Goal: Information Seeking & Learning: Learn about a topic

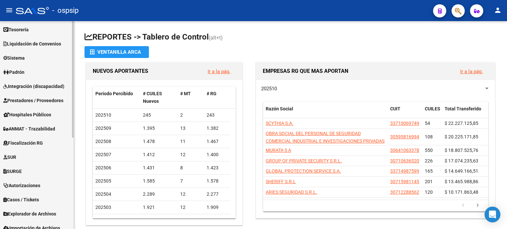
scroll to position [163, 0]
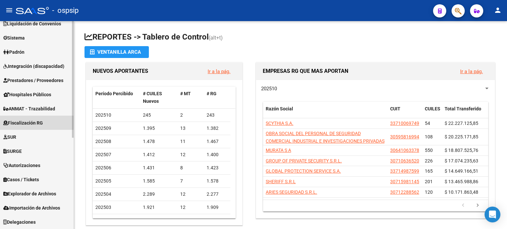
click at [33, 125] on span "Fiscalización RG" at bounding box center [23, 122] width 40 height 7
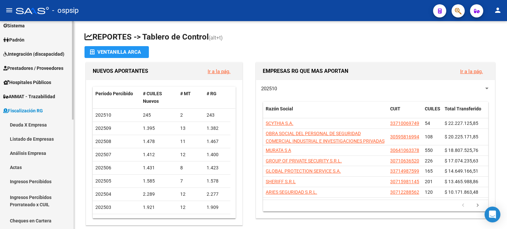
scroll to position [64, 0]
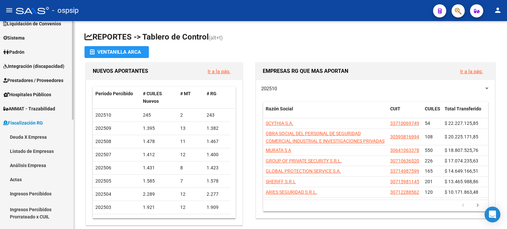
click at [34, 134] on link "Deuda X Empresa" at bounding box center [37, 137] width 74 height 14
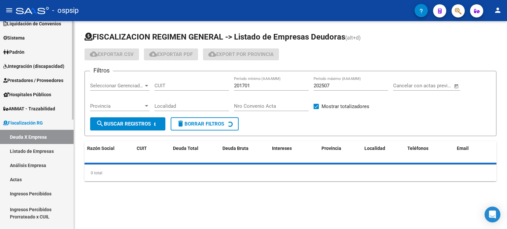
click at [38, 166] on link "Análisis Empresa" at bounding box center [37, 165] width 74 height 14
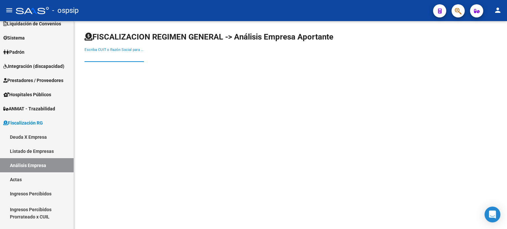
click at [115, 55] on input "Escriba CUIT o Razón Social para buscar" at bounding box center [113, 57] width 59 height 6
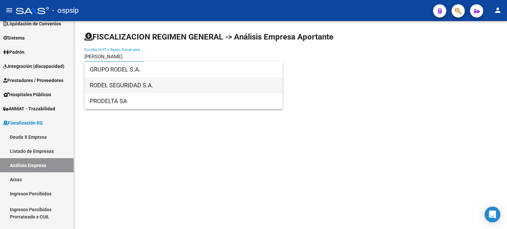
type input "[PERSON_NAME]"
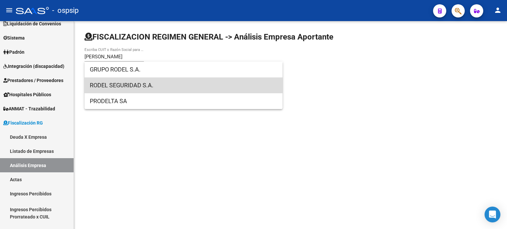
click at [127, 79] on span "RODEL SEGURIDAD S.A." at bounding box center [183, 86] width 187 height 16
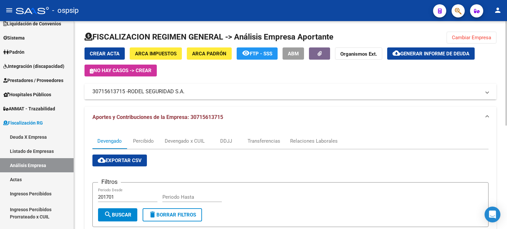
click at [126, 92] on mat-panel-title "30715613715 - RODEL SEGURIDAD S.A." at bounding box center [286, 91] width 388 height 7
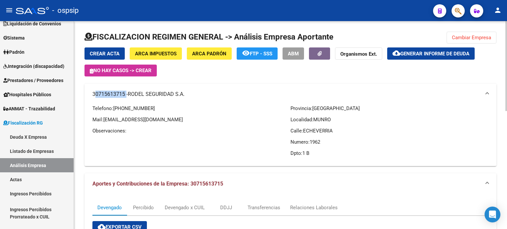
drag, startPoint x: 125, startPoint y: 95, endPoint x: 93, endPoint y: 96, distance: 32.7
click at [93, 96] on mat-panel-title "30715613715 - RODEL SEGURIDAD S.A." at bounding box center [286, 94] width 388 height 7
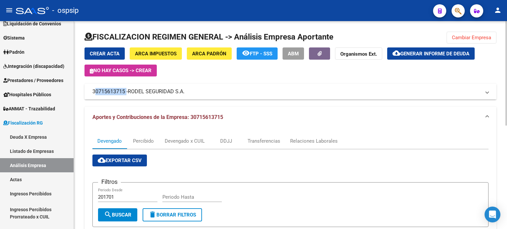
copy mat-panel-title "30715613715"
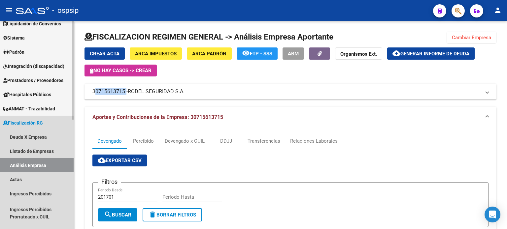
click at [41, 166] on link "Análisis Empresa" at bounding box center [37, 165] width 74 height 14
click at [43, 151] on link "Listado de Empresas" at bounding box center [37, 151] width 74 height 14
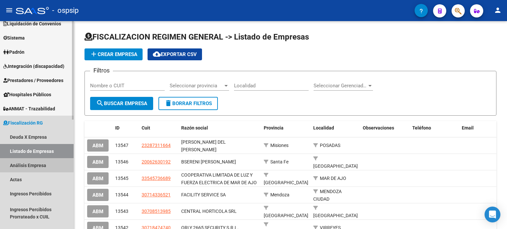
click at [29, 161] on link "Análisis Empresa" at bounding box center [37, 165] width 74 height 14
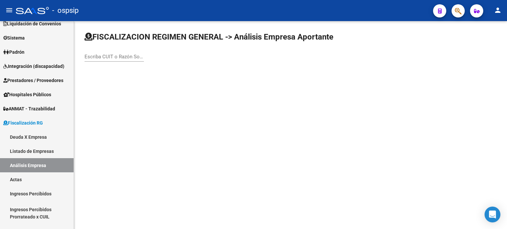
click at [99, 53] on div "Escriba CUIT o Razón Social para buscar" at bounding box center [113, 55] width 59 height 14
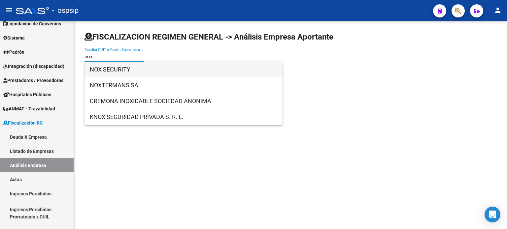
type input "nox"
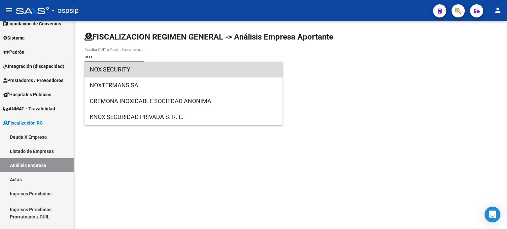
click at [110, 72] on span "NOX SECURITY" at bounding box center [183, 70] width 187 height 16
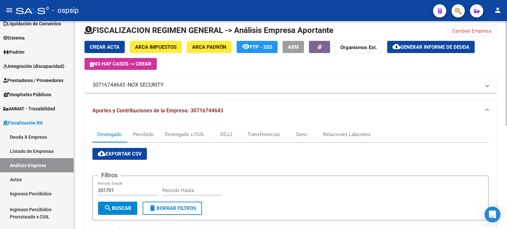
scroll to position [5, 0]
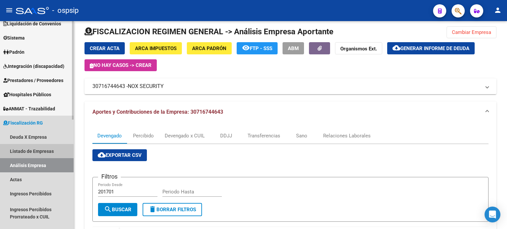
click at [38, 148] on link "Listado de Empresas" at bounding box center [37, 151] width 74 height 14
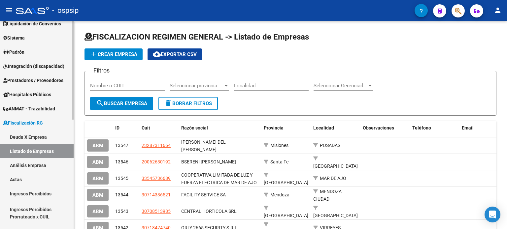
click at [39, 165] on link "Análisis Empresa" at bounding box center [37, 165] width 74 height 14
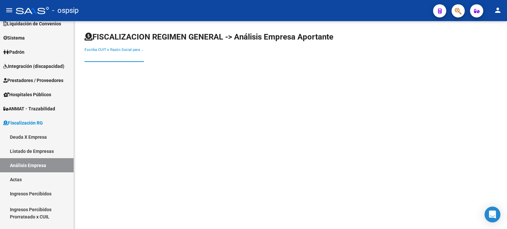
click at [121, 58] on input "Escriba CUIT o Razón Social para buscar" at bounding box center [113, 57] width 59 height 6
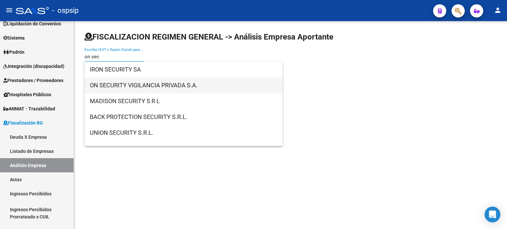
type input "on sec"
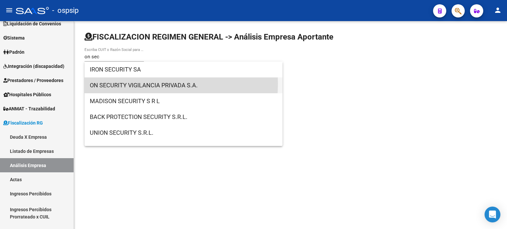
click at [132, 84] on span "ON SECURITY VIGILANCIA PRIVADA S.A." at bounding box center [183, 86] width 187 height 16
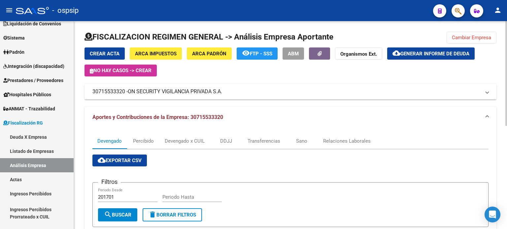
scroll to position [133, 0]
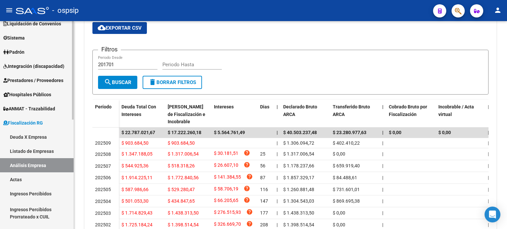
click at [43, 165] on link "Análisis Empresa" at bounding box center [37, 165] width 74 height 14
click at [37, 150] on link "Listado de Empresas" at bounding box center [37, 151] width 74 height 14
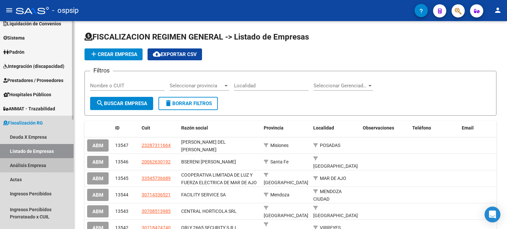
click at [40, 165] on link "Análisis Empresa" at bounding box center [37, 165] width 74 height 14
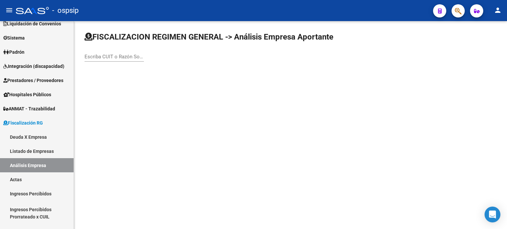
click at [120, 61] on div "Escriba CUIT o Razón Social para buscar" at bounding box center [113, 55] width 59 height 14
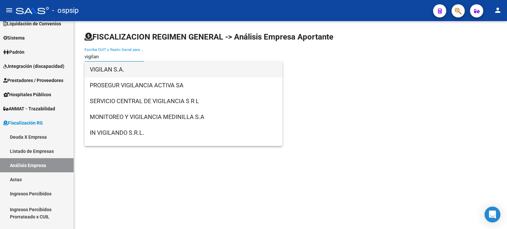
type input "vigilan"
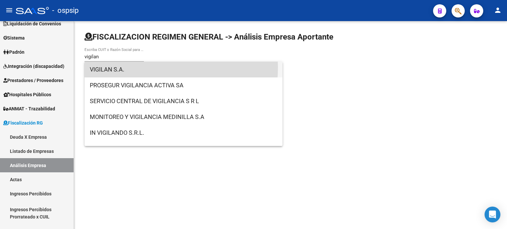
click at [123, 67] on span "VIGILAN S.A." at bounding box center [183, 70] width 187 height 16
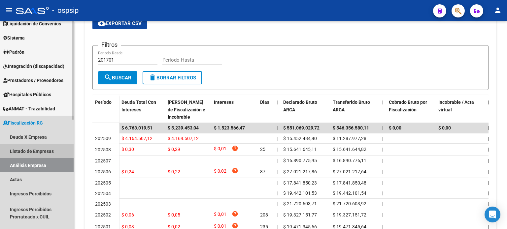
click at [30, 154] on link "Listado de Empresas" at bounding box center [37, 151] width 74 height 14
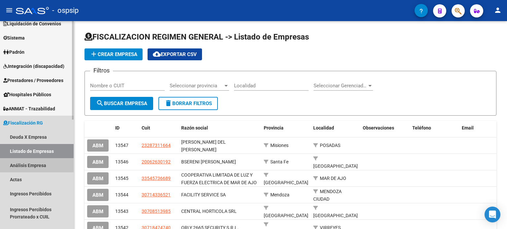
click at [31, 165] on link "Análisis Empresa" at bounding box center [37, 165] width 74 height 14
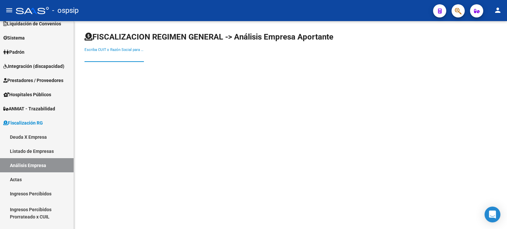
click at [120, 59] on input "Escriba CUIT o Razón Social para buscar" at bounding box center [113, 57] width 59 height 6
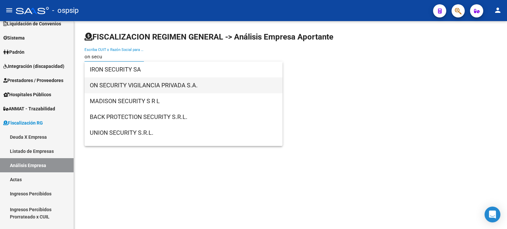
type input "on secu"
click at [143, 83] on span "ON SECURITY VIGILANCIA PRIVADA S.A." at bounding box center [183, 86] width 187 height 16
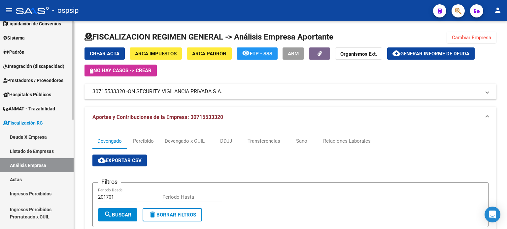
click at [37, 152] on link "Listado de Empresas" at bounding box center [37, 151] width 74 height 14
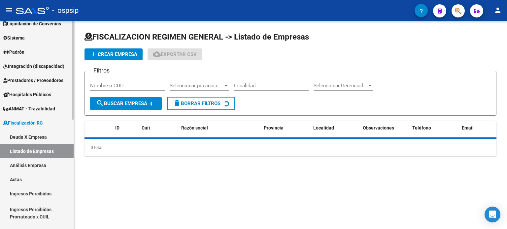
click at [40, 163] on link "Análisis Empresa" at bounding box center [37, 165] width 74 height 14
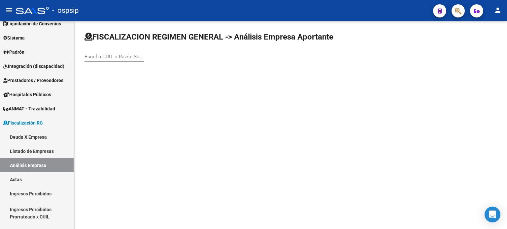
click at [108, 54] on input "Escriba CUIT o Razón Social para buscar" at bounding box center [113, 57] width 59 height 6
type input "esencia"
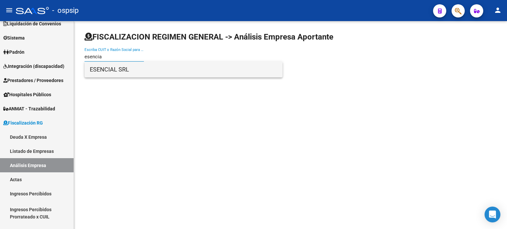
click at [124, 71] on span "ESENCIAL SRL" at bounding box center [183, 70] width 187 height 16
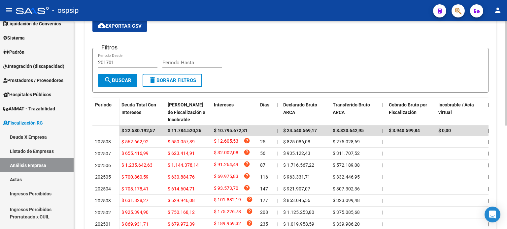
scroll to position [164, 0]
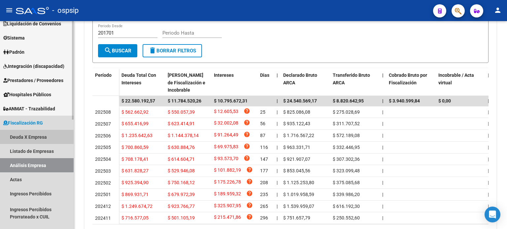
click at [15, 139] on link "Deuda X Empresa" at bounding box center [37, 137] width 74 height 14
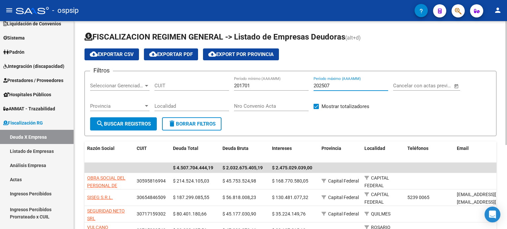
click at [341, 87] on input "202507" at bounding box center [351, 86] width 75 height 6
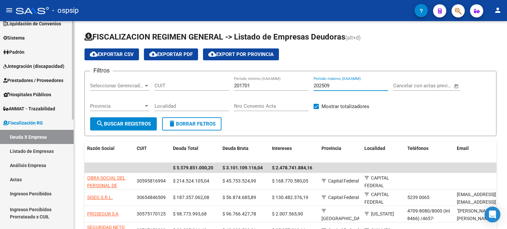
type input "202509"
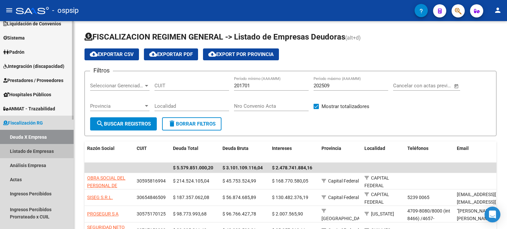
click at [35, 151] on link "Listado de Empresas" at bounding box center [37, 151] width 74 height 14
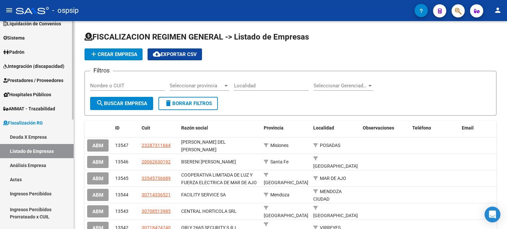
click at [44, 137] on link "Deuda X Empresa" at bounding box center [37, 137] width 74 height 14
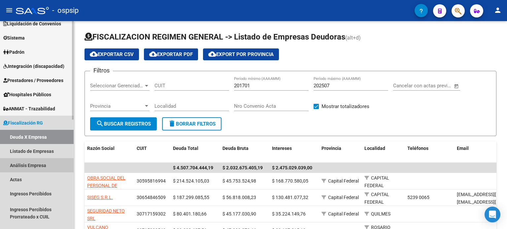
click at [49, 166] on link "Análisis Empresa" at bounding box center [37, 165] width 74 height 14
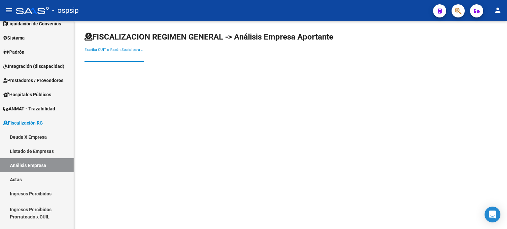
click at [114, 57] on input "Escriba CUIT o Razón Social para buscar" at bounding box center [113, 57] width 59 height 6
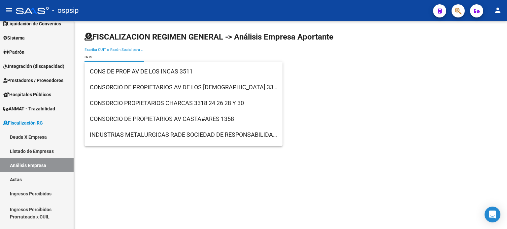
scroll to position [521, 0]
type input "c"
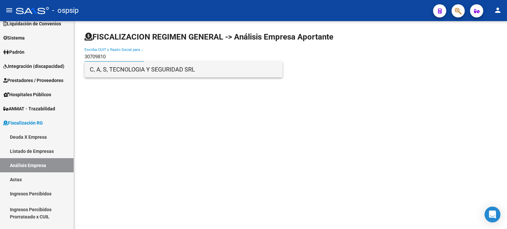
type input "30709810"
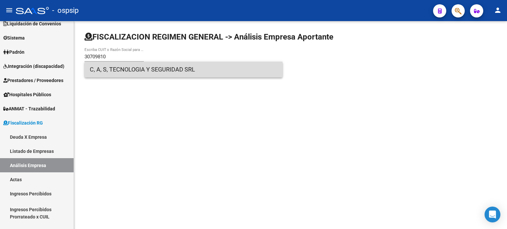
click at [118, 68] on span "C, A, S, TECNOLOGIA Y SEGURIDAD SRL" at bounding box center [183, 70] width 187 height 16
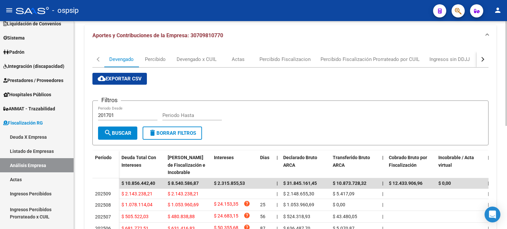
scroll to position [205, 0]
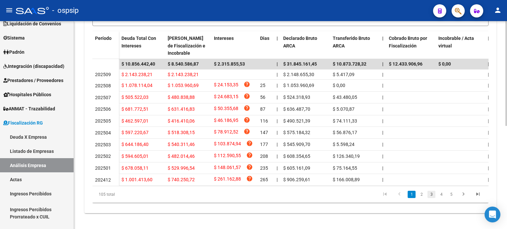
click at [431, 195] on link "3" at bounding box center [431, 194] width 8 height 7
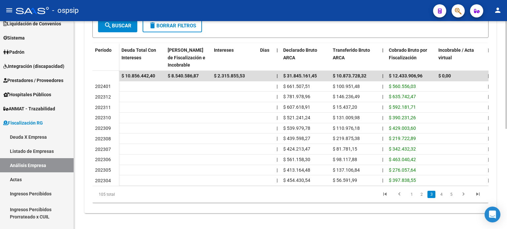
scroll to position [193, 0]
click at [424, 194] on link "2" at bounding box center [422, 194] width 8 height 7
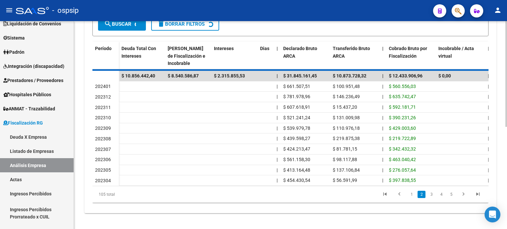
scroll to position [194, 0]
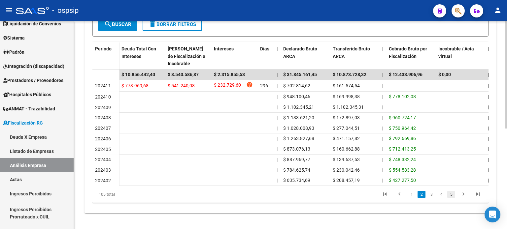
click at [453, 197] on link "5" at bounding box center [451, 194] width 8 height 7
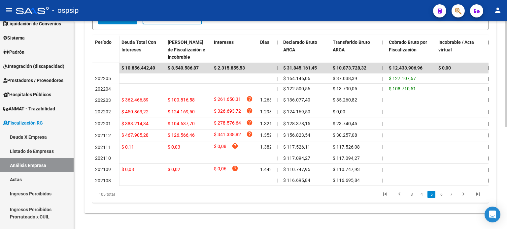
scroll to position [194, 0]
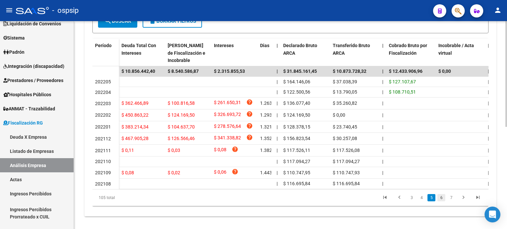
click at [438, 201] on link "6" at bounding box center [441, 197] width 8 height 7
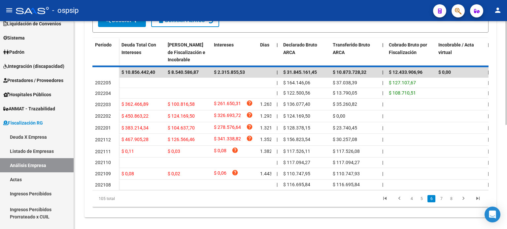
scroll to position [195, 0]
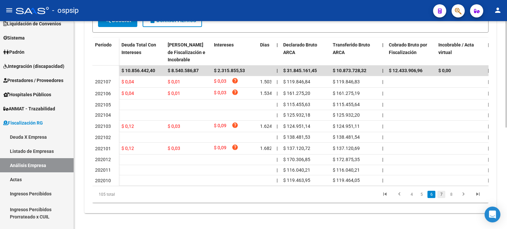
click at [443, 198] on link "7" at bounding box center [441, 194] width 8 height 7
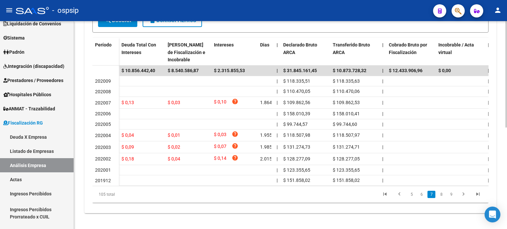
scroll to position [195, 0]
click at [443, 198] on link "8" at bounding box center [441, 194] width 8 height 7
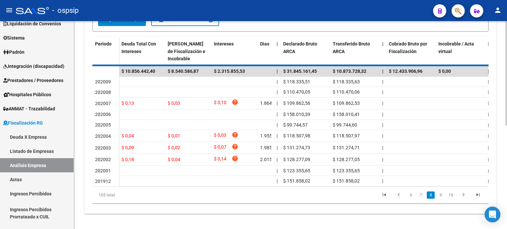
scroll to position [196, 0]
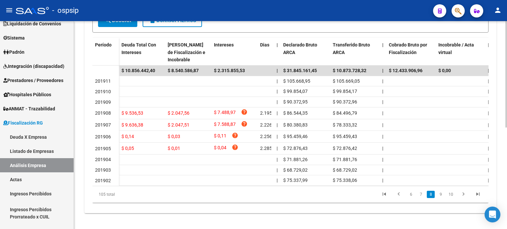
click at [443, 198] on link "9" at bounding box center [441, 194] width 8 height 7
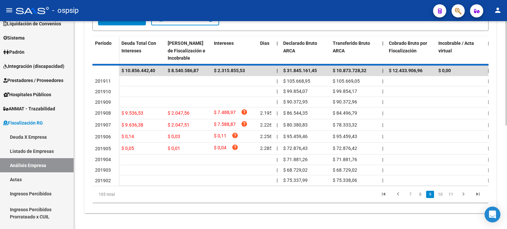
scroll to position [196, 0]
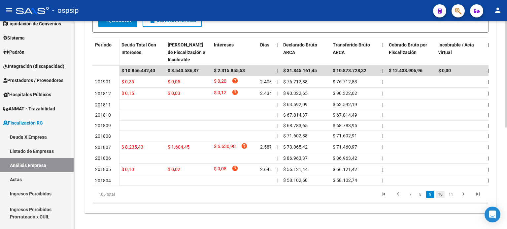
click at [438, 198] on link "10" at bounding box center [440, 194] width 9 height 7
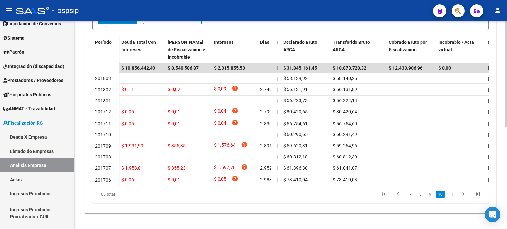
scroll to position [197, 0]
click at [450, 199] on link "11" at bounding box center [451, 195] width 9 height 7
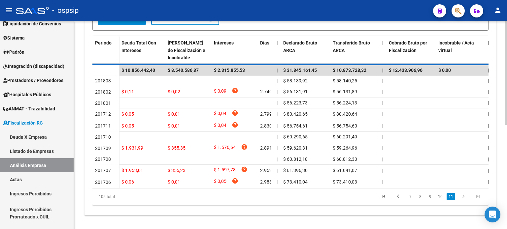
scroll to position [142, 0]
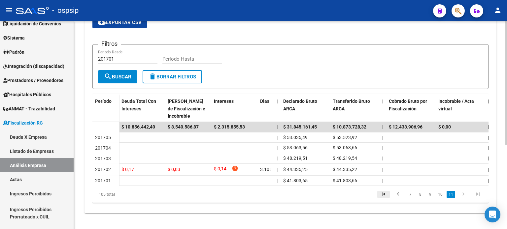
click at [386, 192] on icon "go to first page" at bounding box center [383, 195] width 9 height 8
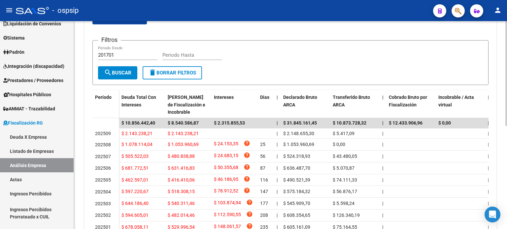
scroll to position [205, 0]
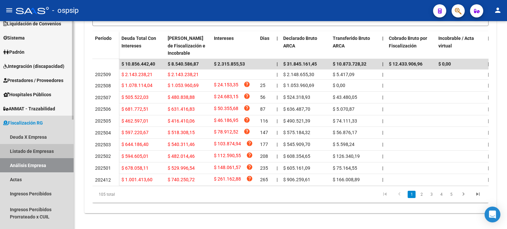
click at [31, 151] on link "Listado de Empresas" at bounding box center [37, 151] width 74 height 14
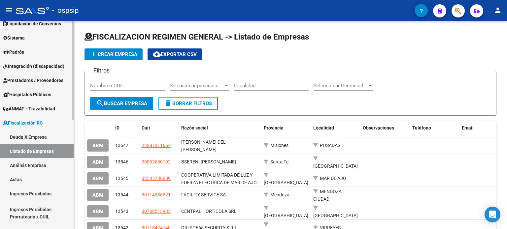
click at [32, 164] on link "Análisis Empresa" at bounding box center [37, 165] width 74 height 14
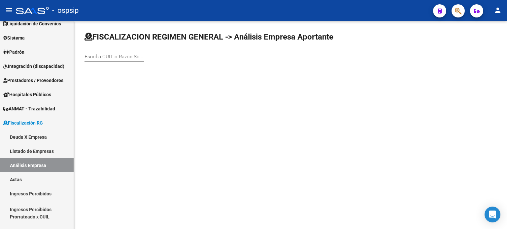
click at [119, 58] on input "Escriba CUIT o Razón Social para buscar" at bounding box center [113, 57] width 59 height 6
type input "federal"
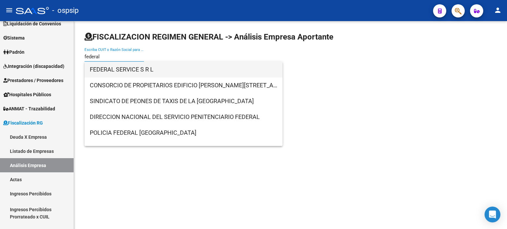
click at [128, 70] on span "FEDERAL SERVICE S R L" at bounding box center [183, 70] width 187 height 16
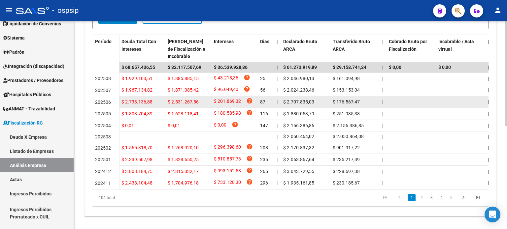
scroll to position [205, 0]
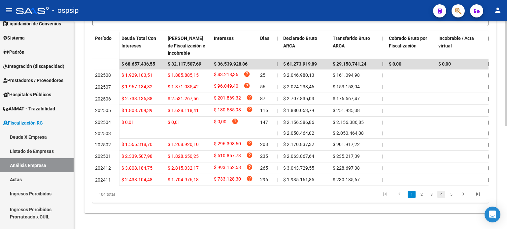
click at [443, 195] on link "4" at bounding box center [441, 194] width 8 height 7
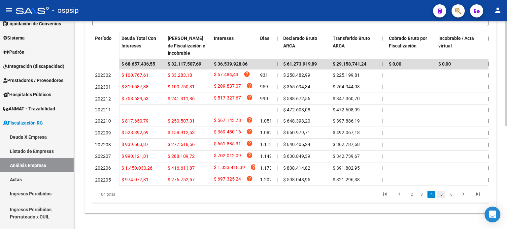
click at [443, 195] on link "5" at bounding box center [441, 194] width 8 height 7
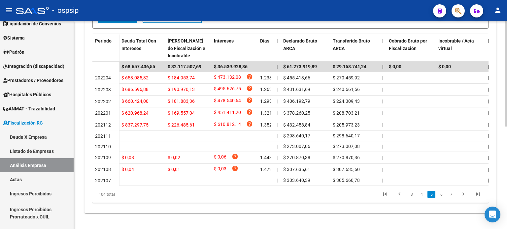
click at [443, 195] on link "6" at bounding box center [441, 194] width 8 height 7
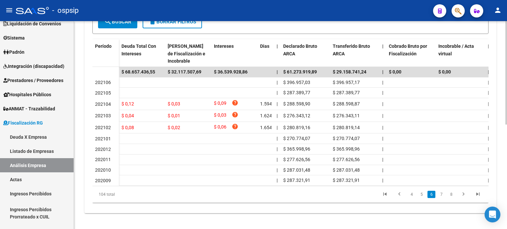
scroll to position [197, 0]
click at [423, 196] on link "5" at bounding box center [422, 194] width 8 height 7
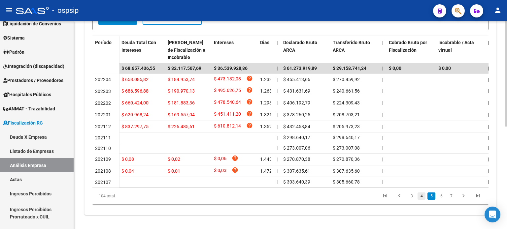
click at [422, 199] on link "4" at bounding box center [422, 196] width 8 height 7
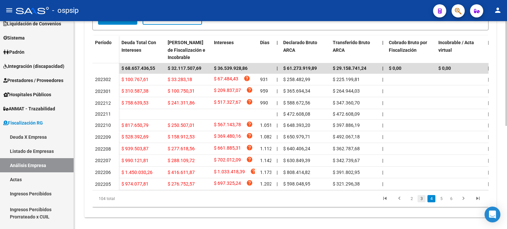
click at [422, 202] on link "3" at bounding box center [422, 198] width 8 height 7
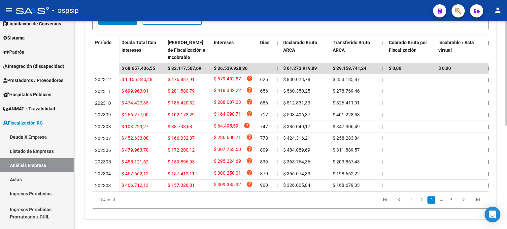
click at [422, 202] on link "2" at bounding box center [422, 200] width 8 height 7
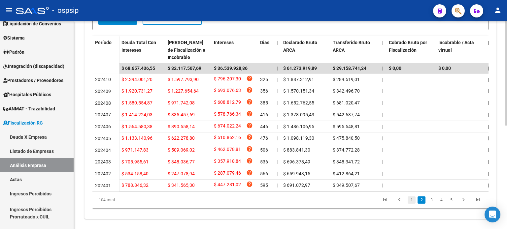
click at [412, 203] on link "1" at bounding box center [412, 200] width 8 height 7
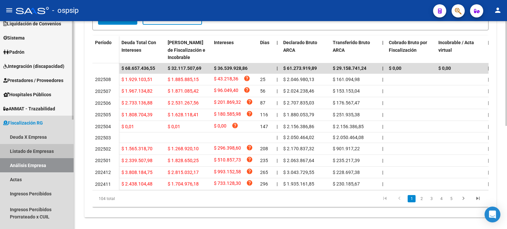
click at [51, 149] on link "Listado de Empresas" at bounding box center [37, 151] width 74 height 14
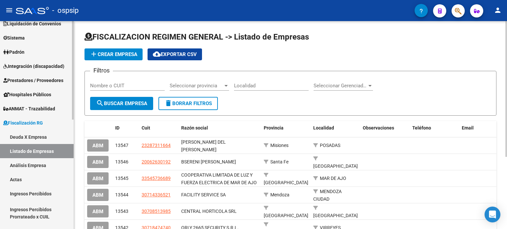
click at [55, 165] on link "Análisis Empresa" at bounding box center [37, 165] width 74 height 14
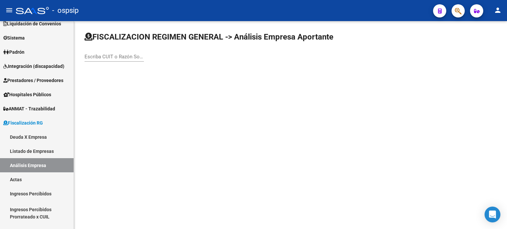
click at [112, 57] on input "Escriba CUIT o Razón Social para buscar" at bounding box center [113, 57] width 59 height 6
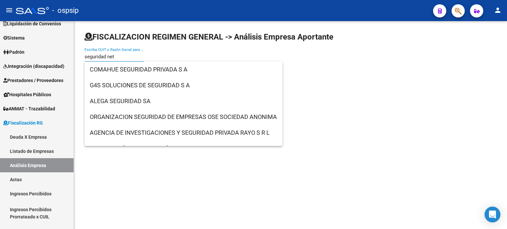
type input "seguridad neto"
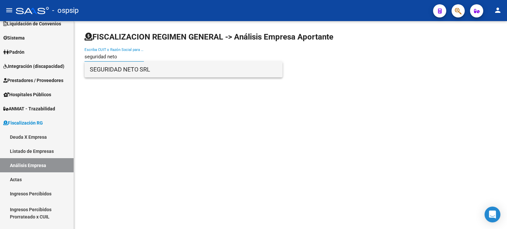
click at [126, 72] on span "SEGURIDAD NETO SRL" at bounding box center [183, 70] width 187 height 16
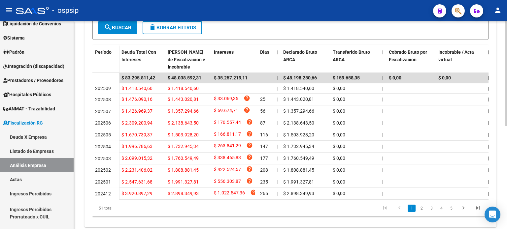
scroll to position [205, 0]
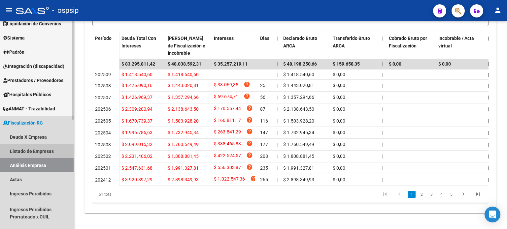
click at [48, 150] on link "Listado de Empresas" at bounding box center [37, 151] width 74 height 14
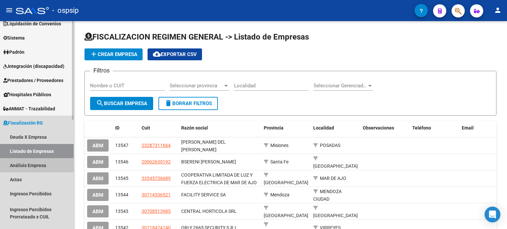
click at [51, 165] on link "Análisis Empresa" at bounding box center [37, 165] width 74 height 14
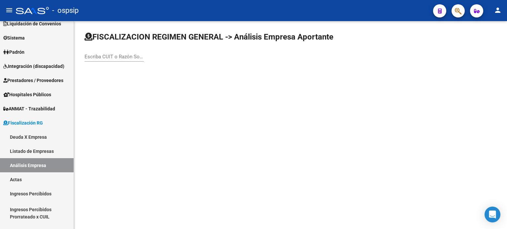
click at [97, 58] on input "Escriba CUIT o Razón Social para buscar" at bounding box center [113, 57] width 59 height 6
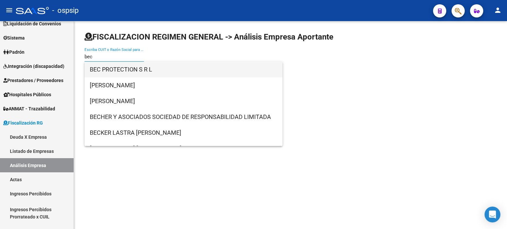
type input "bec"
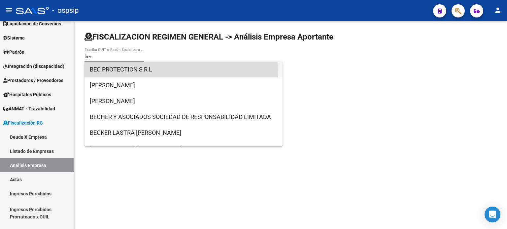
click at [110, 75] on span "BEC PROTECTION S R L" at bounding box center [183, 70] width 187 height 16
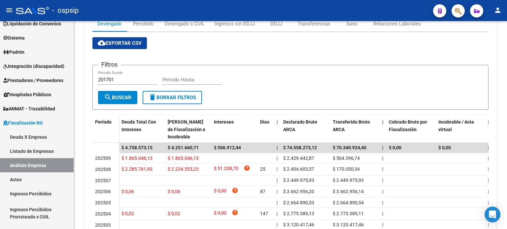
scroll to position [198, 0]
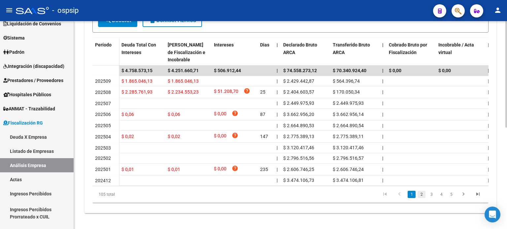
click at [421, 197] on link "2" at bounding box center [422, 194] width 8 height 7
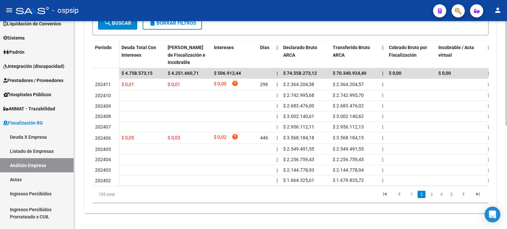
scroll to position [196, 0]
click at [434, 197] on link "3" at bounding box center [431, 194] width 8 height 7
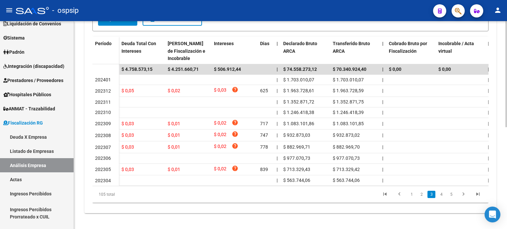
scroll to position [196, 0]
click at [440, 198] on link "4" at bounding box center [441, 194] width 8 height 7
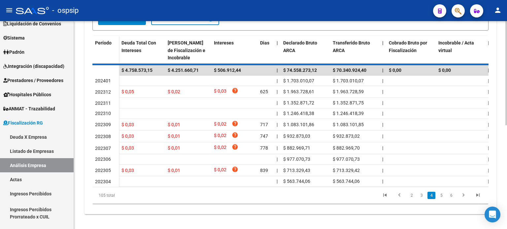
scroll to position [197, 0]
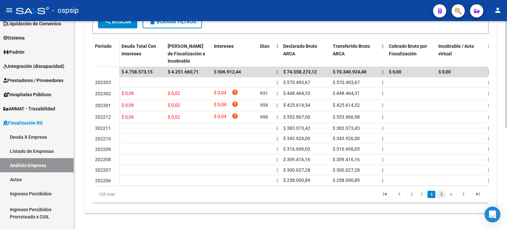
click at [437, 196] on link "5" at bounding box center [441, 194] width 8 height 7
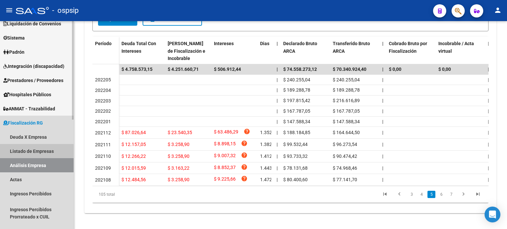
click at [20, 154] on link "Listado de Empresas" at bounding box center [37, 151] width 74 height 14
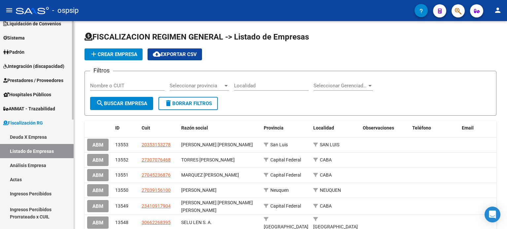
click at [35, 167] on link "Análisis Empresa" at bounding box center [37, 165] width 74 height 14
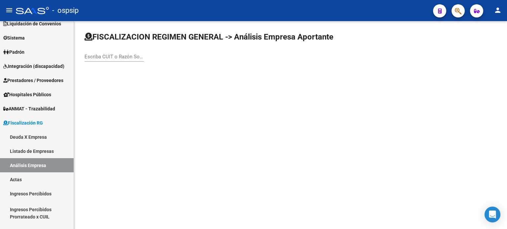
click at [115, 55] on input "Escriba CUIT o Razón Social para buscar" at bounding box center [113, 57] width 59 height 6
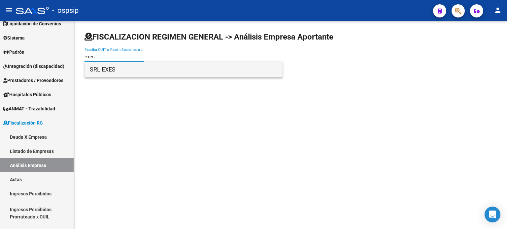
type input "exes"
click at [125, 70] on span "SRL EXES" at bounding box center [183, 70] width 187 height 16
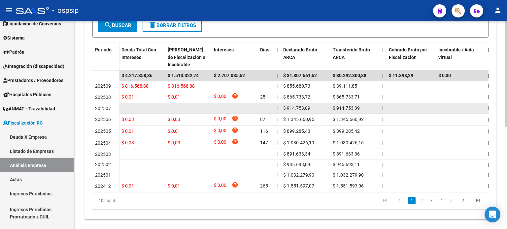
scroll to position [190, 0]
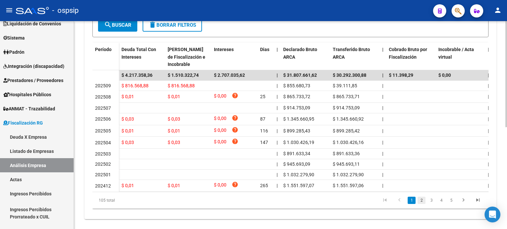
click at [423, 204] on link "2" at bounding box center [422, 200] width 8 height 7
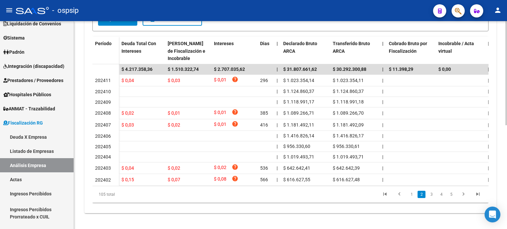
scroll to position [190, 0]
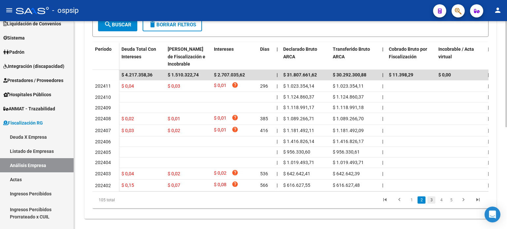
click at [430, 204] on link "3" at bounding box center [431, 200] width 8 height 7
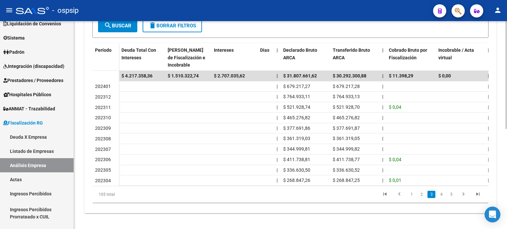
scroll to position [191, 0]
click at [440, 196] on link "4" at bounding box center [441, 194] width 8 height 7
click at [440, 196] on link "5" at bounding box center [441, 194] width 8 height 7
click at [440, 196] on link "6" at bounding box center [441, 194] width 8 height 7
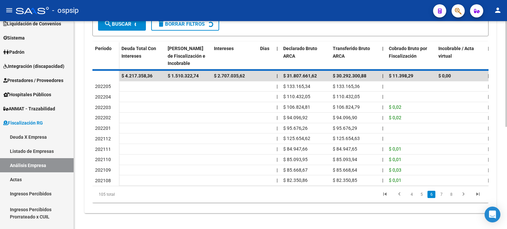
scroll to position [193, 0]
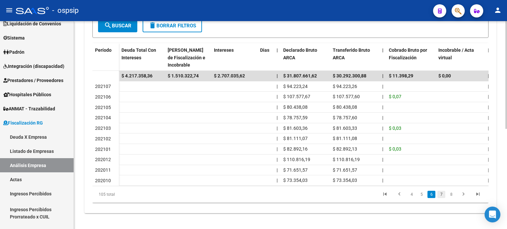
click at [438, 196] on link "7" at bounding box center [441, 194] width 8 height 7
click at [444, 195] on link "8" at bounding box center [441, 194] width 8 height 7
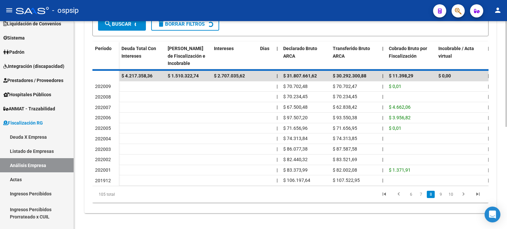
scroll to position [194, 0]
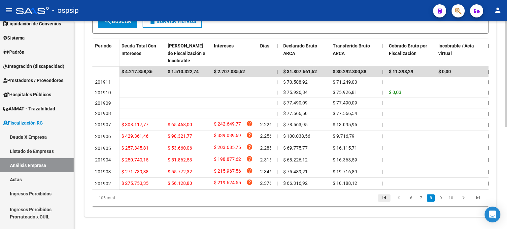
click at [384, 203] on icon "go to first page" at bounding box center [384, 199] width 9 height 8
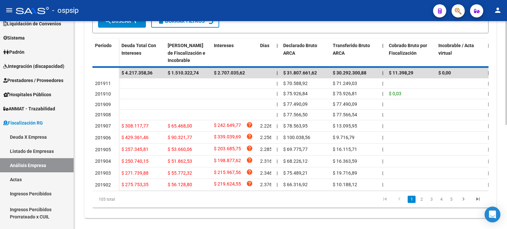
scroll to position [194, 0]
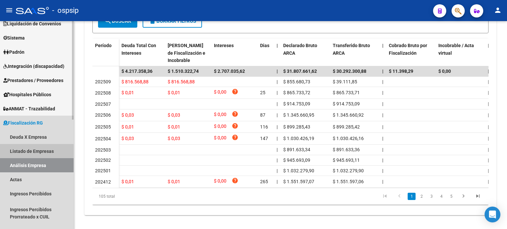
click at [39, 148] on link "Listado de Empresas" at bounding box center [37, 151] width 74 height 14
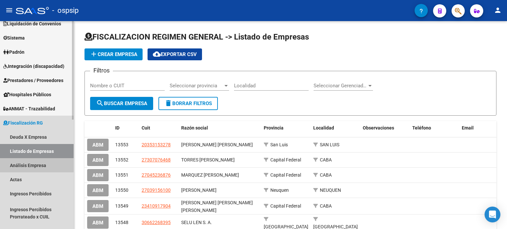
click at [34, 163] on link "Análisis Empresa" at bounding box center [37, 165] width 74 height 14
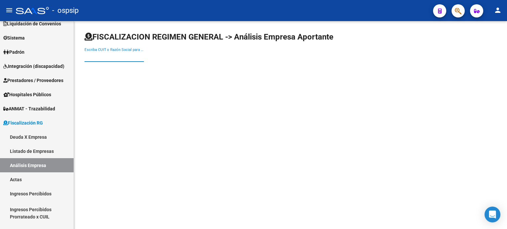
click at [118, 56] on input "Escriba CUIT o Razón Social para buscar" at bounding box center [113, 57] width 59 height 6
type input "gardien"
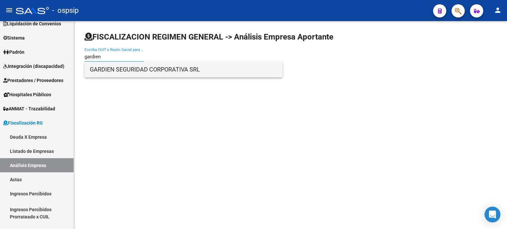
click at [136, 74] on span "GARDIEN SEGURIDAD CORPORATIVA SRL" at bounding box center [183, 70] width 187 height 16
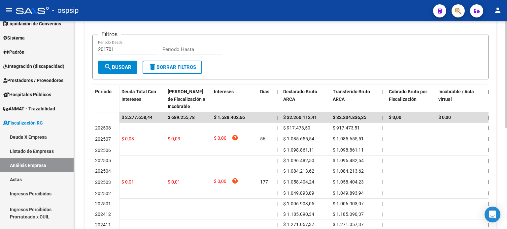
scroll to position [196, 0]
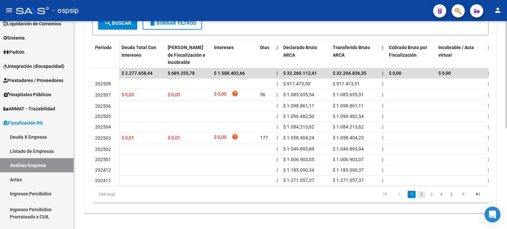
click at [420, 195] on link "2" at bounding box center [422, 194] width 8 height 7
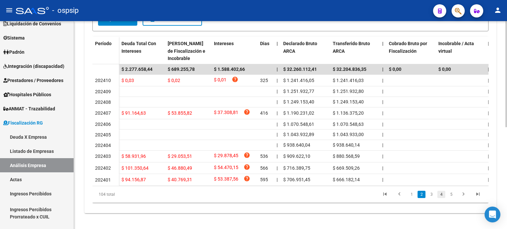
scroll to position [196, 0]
click at [430, 196] on link "3" at bounding box center [431, 194] width 8 height 7
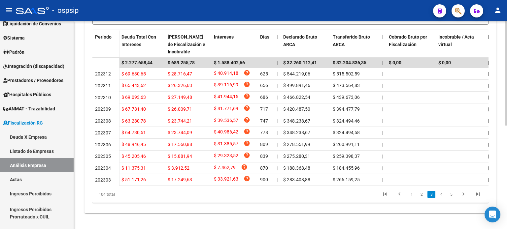
scroll to position [197, 0]
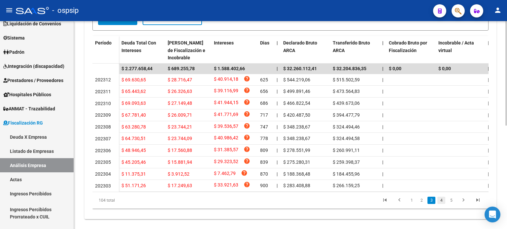
click at [441, 203] on link "4" at bounding box center [441, 200] width 8 height 7
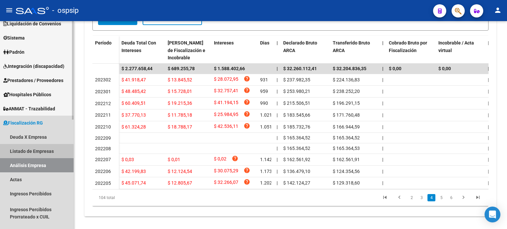
click at [38, 149] on link "Listado de Empresas" at bounding box center [37, 151] width 74 height 14
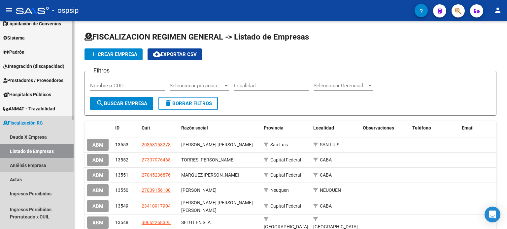
click at [33, 163] on link "Análisis Empresa" at bounding box center [37, 165] width 74 height 14
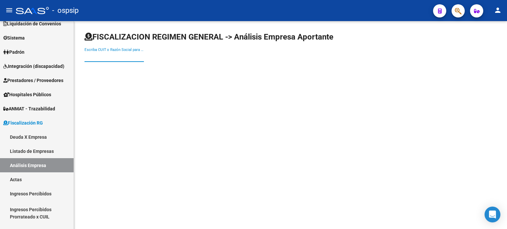
click at [108, 57] on input "Escriba CUIT o Razón Social para buscar" at bounding box center [113, 57] width 59 height 6
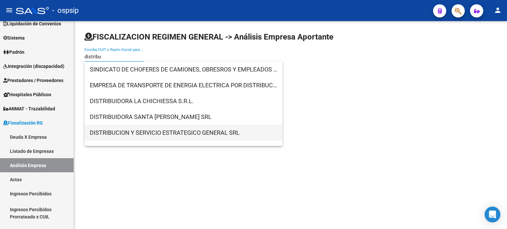
type input "distribu"
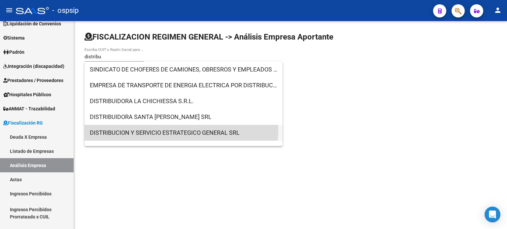
click at [181, 130] on span "DISTRIBUCION Y SERVICIO ESTRATEGICO GENERAL SRL" at bounding box center [183, 133] width 187 height 16
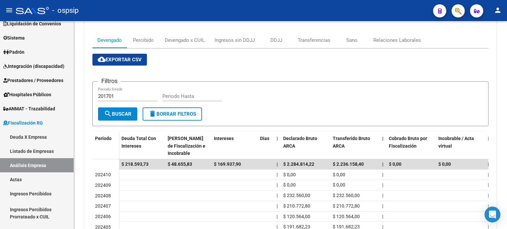
scroll to position [185, 0]
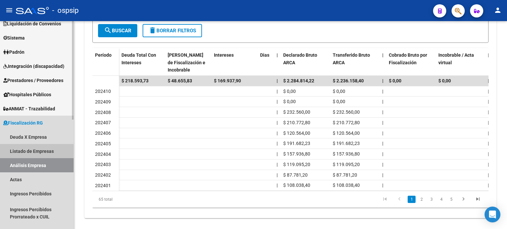
click at [30, 148] on link "Listado de Empresas" at bounding box center [37, 151] width 74 height 14
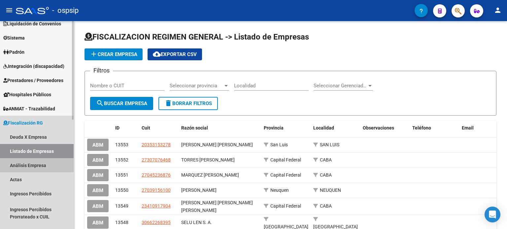
click at [29, 164] on link "Análisis Empresa" at bounding box center [37, 165] width 74 height 14
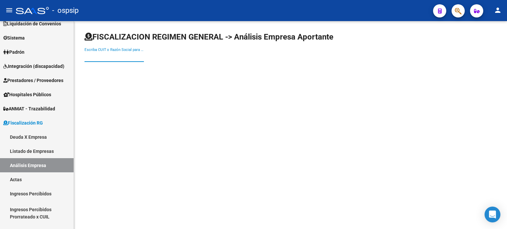
click at [122, 55] on input "Escriba CUIT o Razón Social para buscar" at bounding box center [113, 57] width 59 height 6
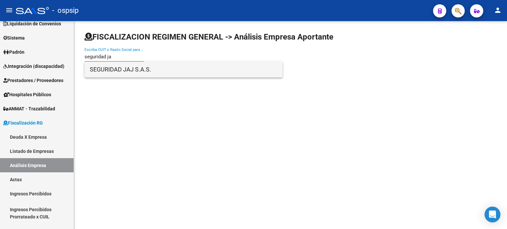
type input "seguridad ja"
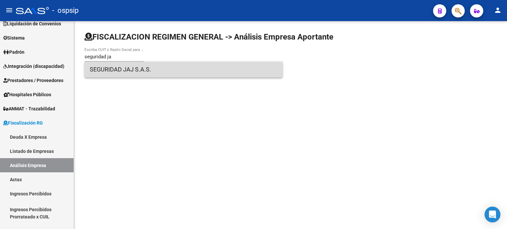
click at [144, 69] on span "SEGURIDAD JAJ S.A.S." at bounding box center [183, 70] width 187 height 16
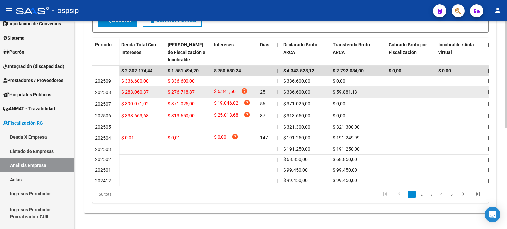
scroll to position [198, 0]
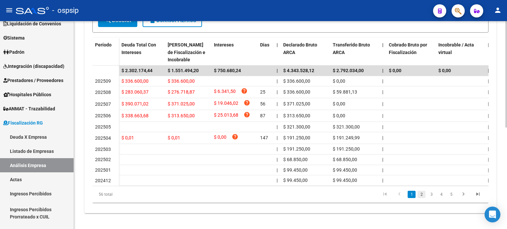
click at [424, 196] on link "2" at bounding box center [422, 194] width 8 height 7
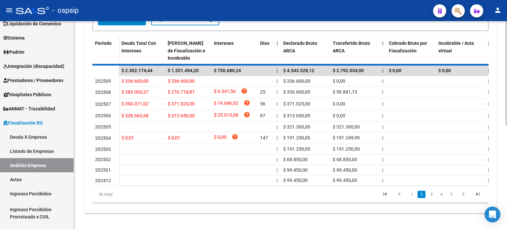
scroll to position [196, 0]
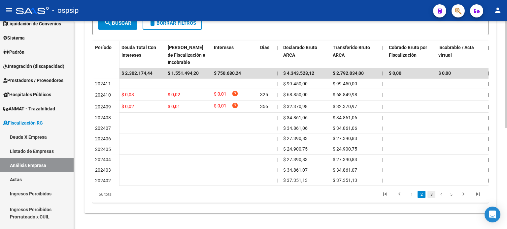
click at [431, 195] on link "3" at bounding box center [431, 194] width 8 height 7
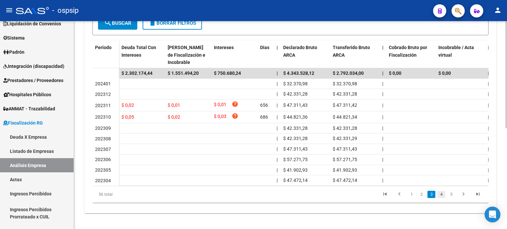
click at [441, 194] on link "4" at bounding box center [441, 194] width 8 height 7
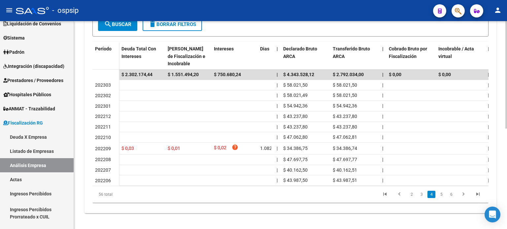
scroll to position [194, 0]
click at [448, 193] on link "6" at bounding box center [451, 194] width 8 height 7
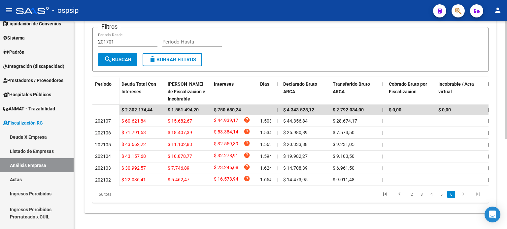
scroll to position [159, 0]
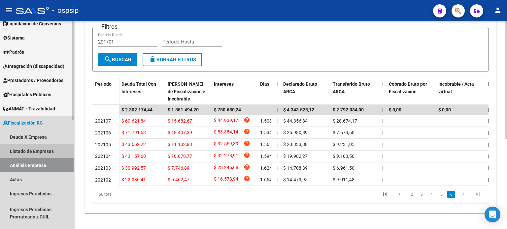
click at [31, 150] on link "Listado de Empresas" at bounding box center [37, 151] width 74 height 14
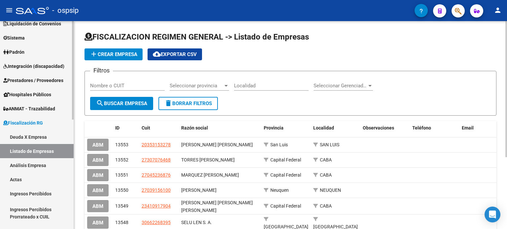
click at [30, 165] on link "Análisis Empresa" at bounding box center [37, 165] width 74 height 14
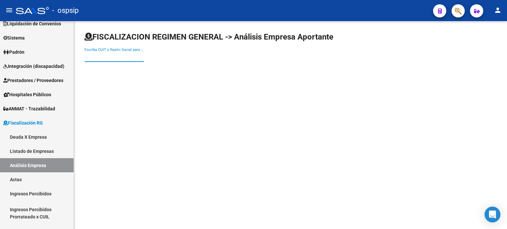
click at [110, 54] on input "Escriba CUIT o Razón Social para buscar" at bounding box center [113, 57] width 59 height 6
type input "d"
type input "shiel"
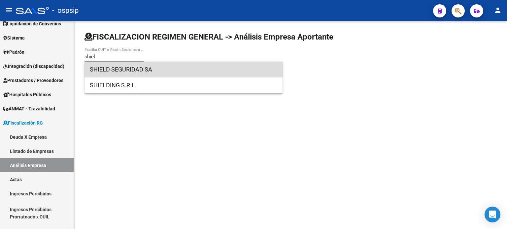
click at [124, 72] on span "SHIELD SEGURIDAD SA" at bounding box center [183, 70] width 187 height 16
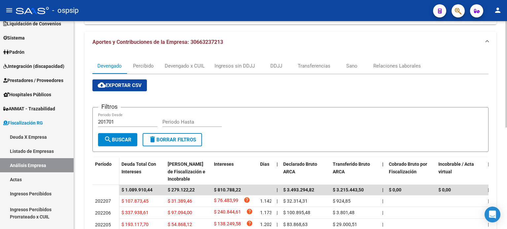
scroll to position [168, 0]
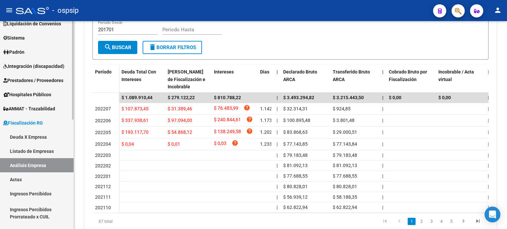
click at [33, 153] on link "Listado de Empresas" at bounding box center [37, 151] width 74 height 14
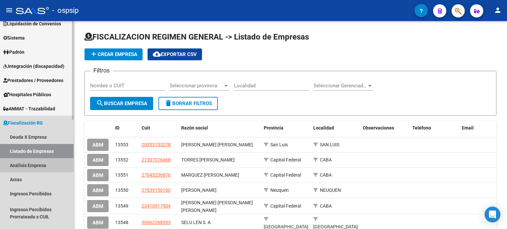
click at [36, 161] on link "Análisis Empresa" at bounding box center [37, 165] width 74 height 14
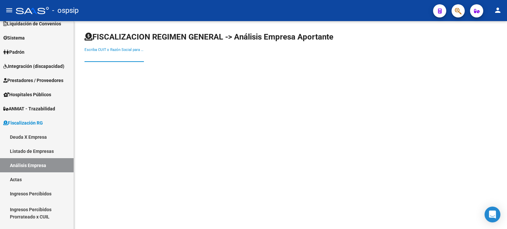
click at [120, 55] on input "Escriba CUIT o Razón Social para buscar" at bounding box center [113, 57] width 59 height 6
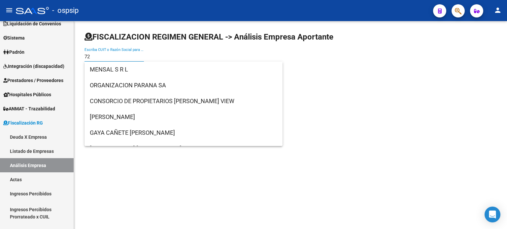
type input "7"
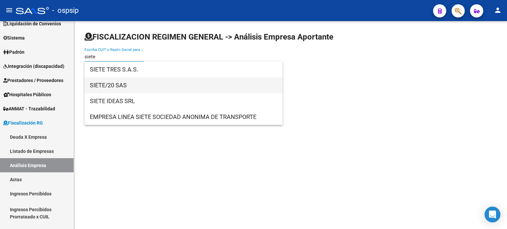
type input "siete"
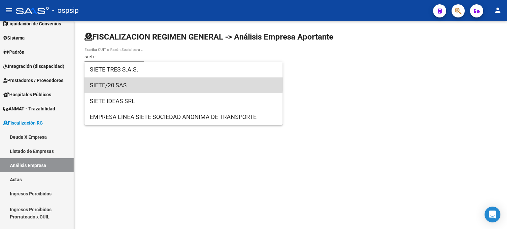
click at [130, 82] on span "SIETE/20 SAS" at bounding box center [183, 86] width 187 height 16
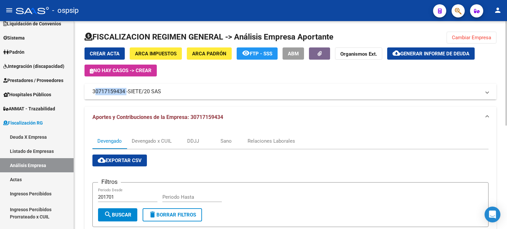
drag, startPoint x: 124, startPoint y: 91, endPoint x: 91, endPoint y: 92, distance: 33.4
click at [91, 92] on mat-expansion-panel-header "30717159434 - SIETE/20 SAS" at bounding box center [290, 92] width 412 height 16
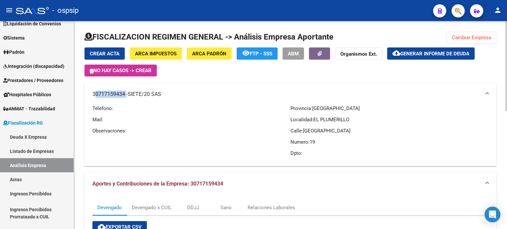
copy mat-panel-title "30717159434"
click at [11, 153] on link "Listado de Empresas" at bounding box center [37, 151] width 74 height 14
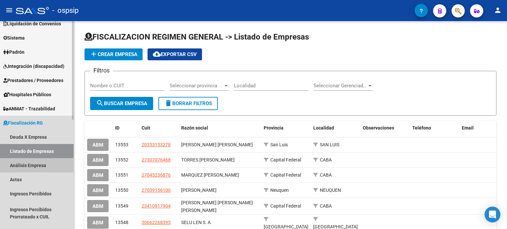
click at [27, 167] on link "Análisis Empresa" at bounding box center [37, 165] width 74 height 14
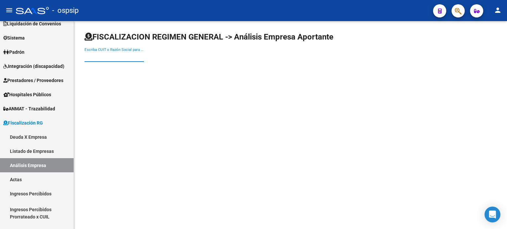
click at [108, 56] on input "Escriba CUIT o Razón Social para buscar" at bounding box center [113, 57] width 59 height 6
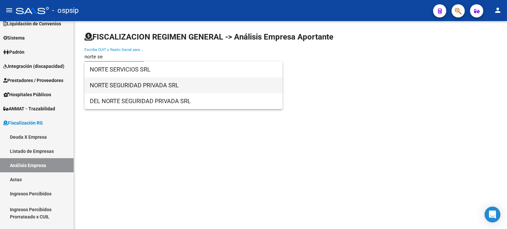
type input "norte se"
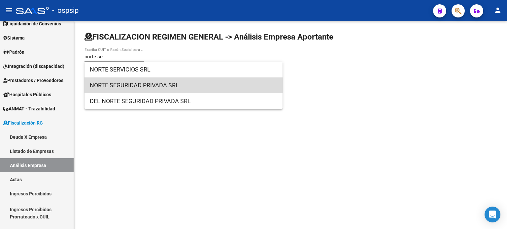
click at [172, 86] on span "NORTE SEGURIDAD PRIVADA SRL" at bounding box center [183, 86] width 187 height 16
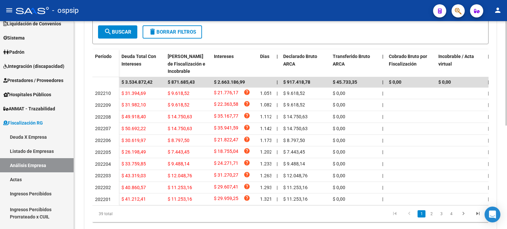
scroll to position [184, 0]
click at [430, 218] on link "2" at bounding box center [431, 213] width 8 height 7
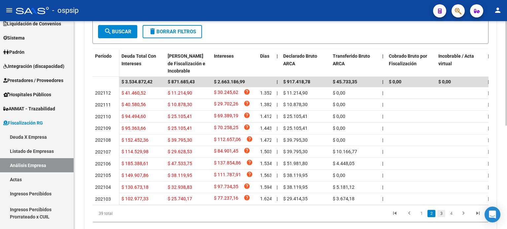
click at [440, 216] on link "3" at bounding box center [441, 213] width 8 height 7
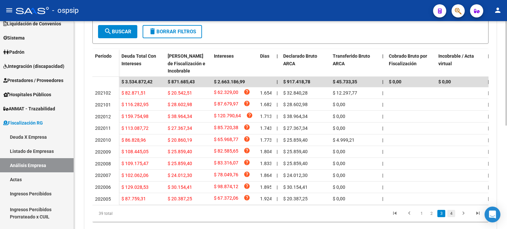
click at [449, 217] on link "4" at bounding box center [451, 213] width 8 height 7
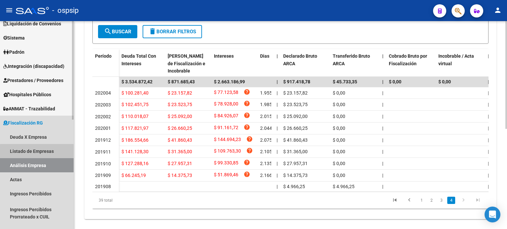
click at [41, 152] on link "Listado de Empresas" at bounding box center [37, 151] width 74 height 14
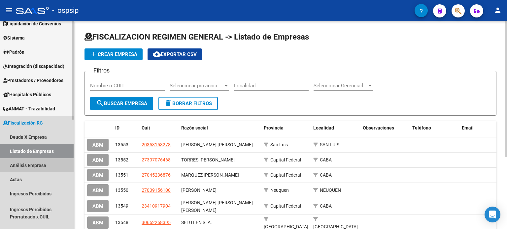
click at [46, 164] on link "Análisis Empresa" at bounding box center [37, 165] width 74 height 14
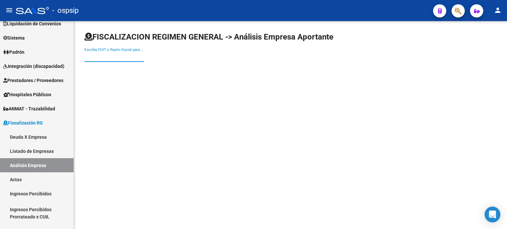
click at [97, 55] on input "Escriba CUIT o Razón Social para buscar" at bounding box center [113, 57] width 59 height 6
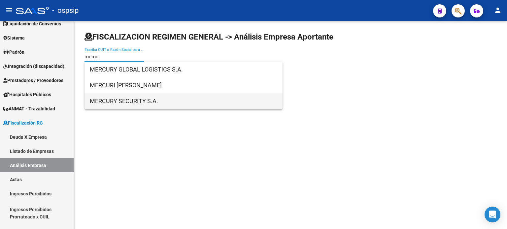
type input "mercur"
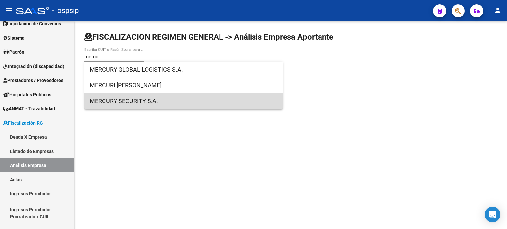
click at [118, 98] on span "MERCURY SECURITY S.A." at bounding box center [183, 101] width 187 height 16
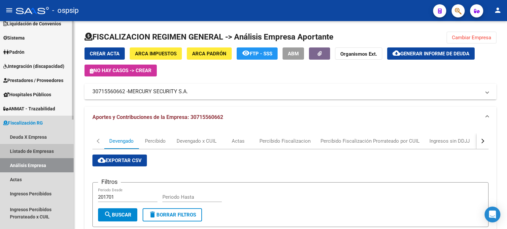
click at [45, 156] on link "Listado de Empresas" at bounding box center [37, 151] width 74 height 14
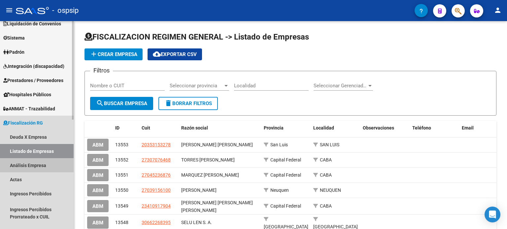
click at [46, 163] on link "Análisis Empresa" at bounding box center [37, 165] width 74 height 14
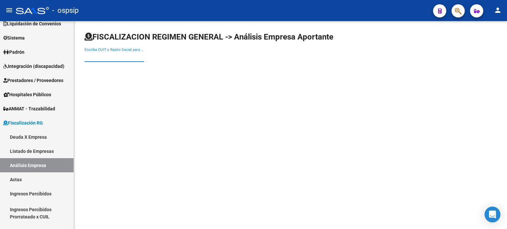
click at [113, 54] on input "Escriba CUIT o Razón Social para buscar" at bounding box center [113, 57] width 59 height 6
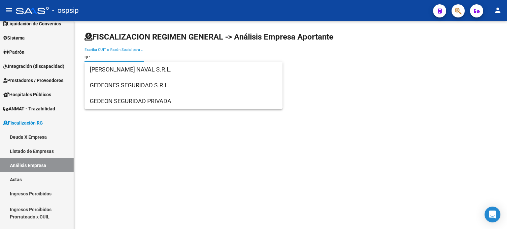
type input "g"
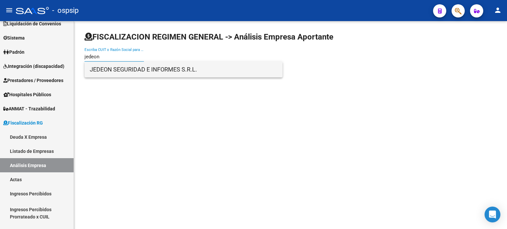
type input "jedeon"
click at [148, 67] on span "JEDEON SEGURIDAD E INFORMES S.R.L." at bounding box center [183, 70] width 187 height 16
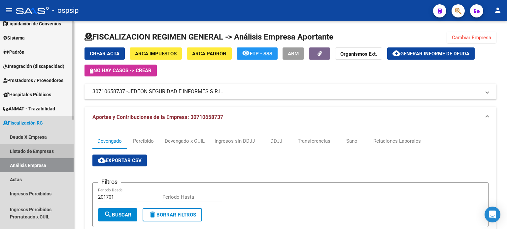
click at [24, 155] on link "Listado de Empresas" at bounding box center [37, 151] width 74 height 14
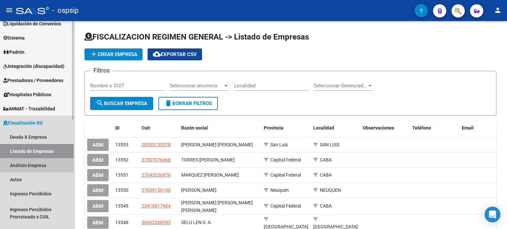
click at [25, 165] on link "Análisis Empresa" at bounding box center [37, 165] width 74 height 14
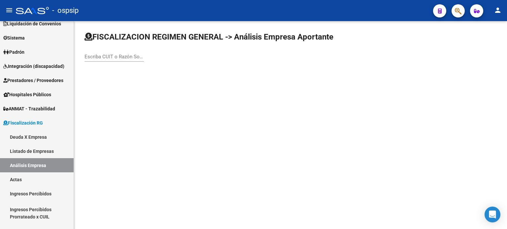
click at [124, 55] on input "Escriba CUIT o Razón Social para buscar" at bounding box center [113, 57] width 59 height 6
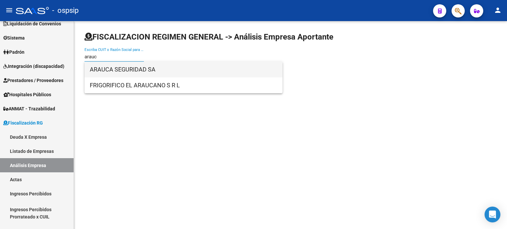
type input "arauc"
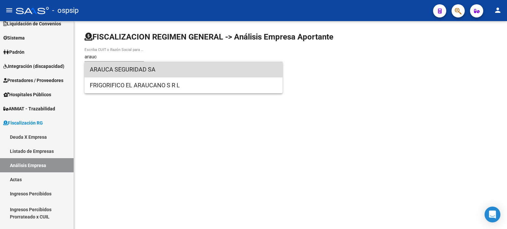
click at [130, 66] on span "ARAUCA SEGURIDAD SA" at bounding box center [183, 70] width 187 height 16
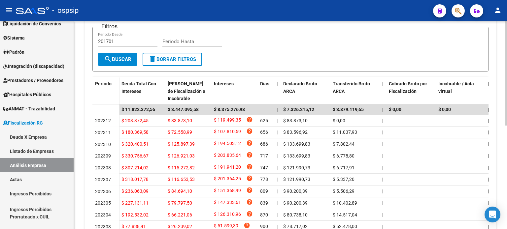
scroll to position [156, 0]
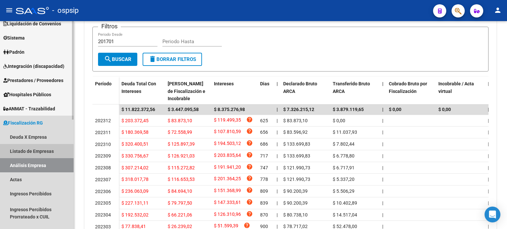
click at [26, 150] on link "Listado de Empresas" at bounding box center [37, 151] width 74 height 14
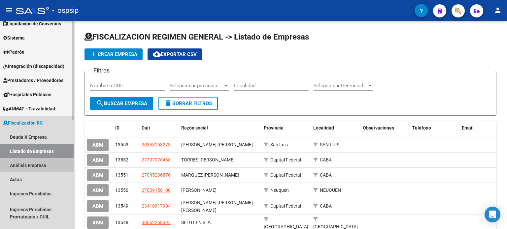
click at [25, 164] on link "Análisis Empresa" at bounding box center [37, 165] width 74 height 14
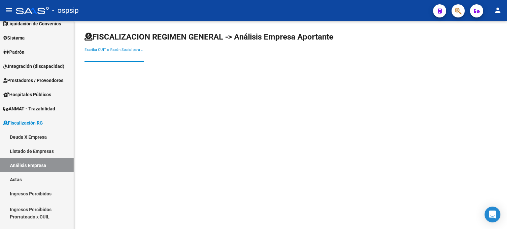
click at [122, 56] on input "Escriba CUIT o Razón Social para buscar" at bounding box center [113, 57] width 59 height 6
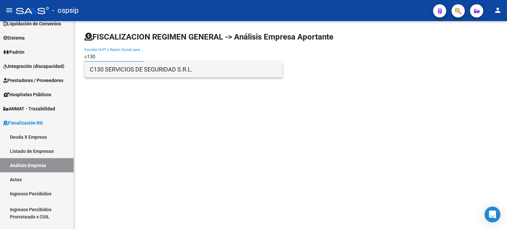
type input "c130"
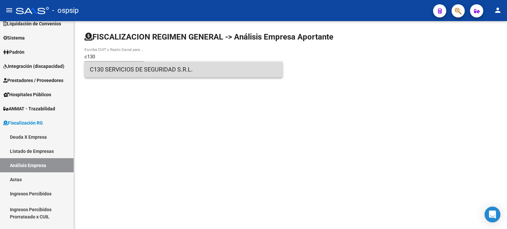
click at [159, 70] on span "C130 SERVICIOS DE SEGURIDAD S.R.L." at bounding box center [183, 70] width 187 height 16
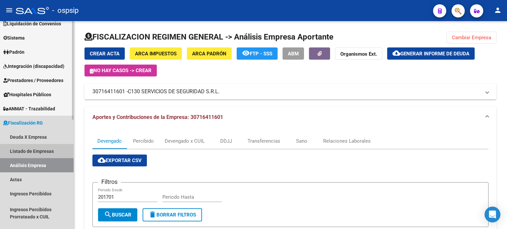
click at [36, 150] on link "Listado de Empresas" at bounding box center [37, 151] width 74 height 14
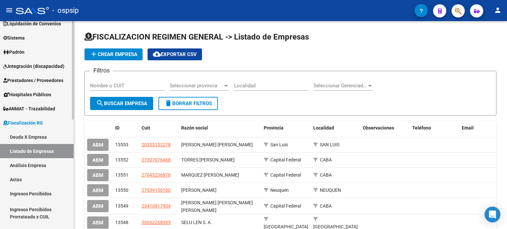
click at [34, 166] on link "Análisis Empresa" at bounding box center [37, 165] width 74 height 14
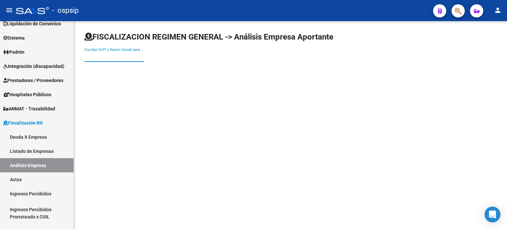
click at [122, 55] on input "Escriba CUIT o Razón Social para buscar" at bounding box center [113, 57] width 59 height 6
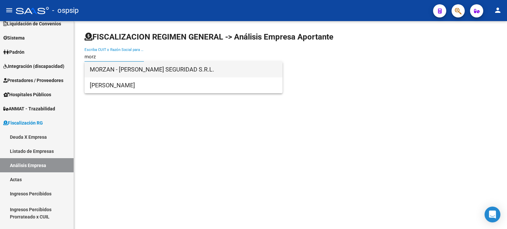
type input "morz"
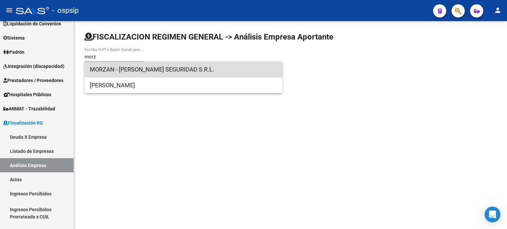
click at [171, 69] on span "MORZAN - [PERSON_NAME] SEGURIDAD S.R.L." at bounding box center [183, 70] width 187 height 16
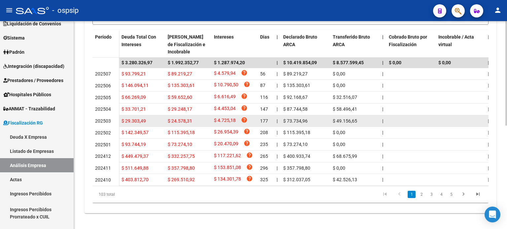
scroll to position [206, 0]
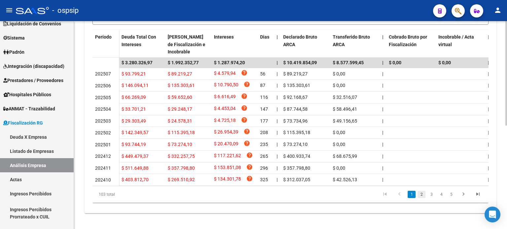
click at [420, 196] on link "2" at bounding box center [422, 194] width 8 height 7
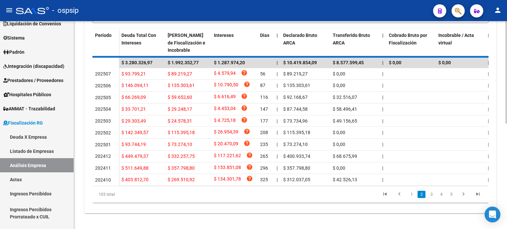
scroll to position [200, 0]
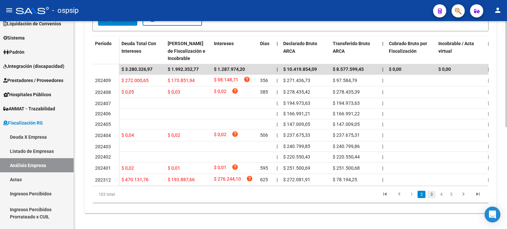
click at [431, 194] on link "3" at bounding box center [431, 194] width 8 height 7
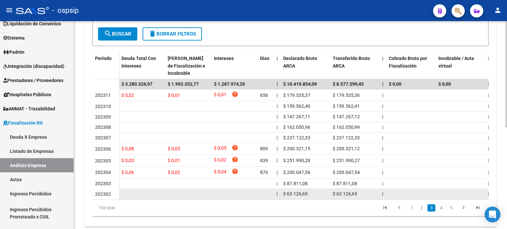
scroll to position [198, 0]
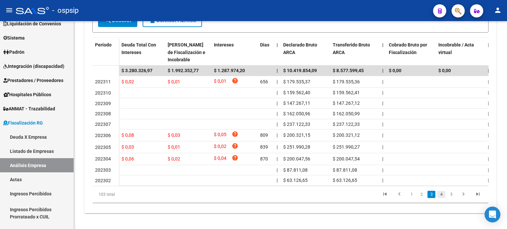
click at [438, 195] on link "4" at bounding box center [441, 194] width 8 height 7
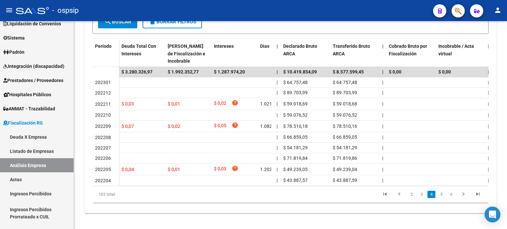
scroll to position [197, 0]
click at [438, 195] on link "5" at bounding box center [441, 194] width 8 height 7
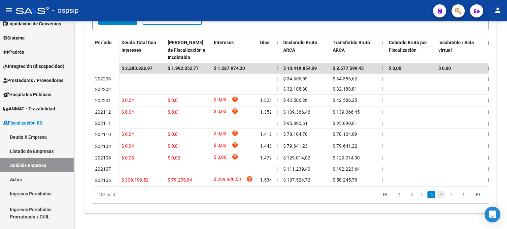
click at [443, 197] on link "6" at bounding box center [441, 194] width 8 height 7
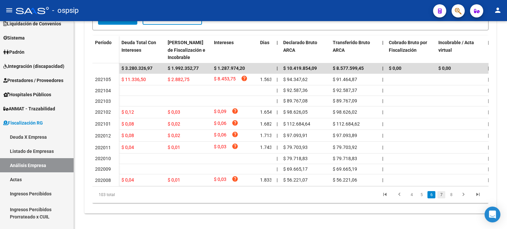
click at [444, 199] on link "7" at bounding box center [441, 194] width 8 height 7
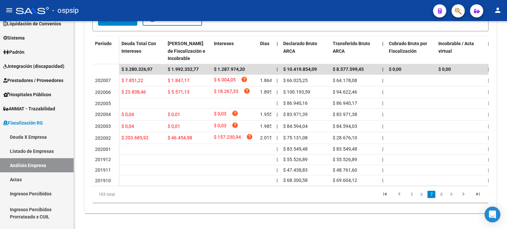
click at [444, 198] on link "8" at bounding box center [441, 194] width 8 height 7
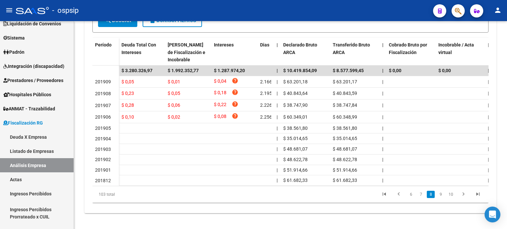
click at [444, 200] on li "9" at bounding box center [441, 194] width 10 height 11
click at [439, 196] on link "9" at bounding box center [441, 194] width 8 height 7
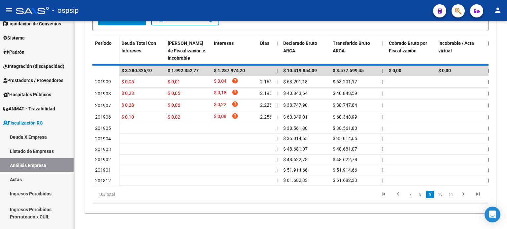
scroll to position [196, 0]
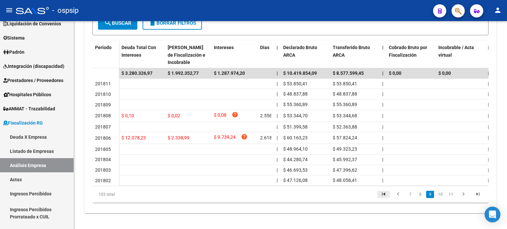
click at [386, 195] on icon "go to first page" at bounding box center [383, 195] width 9 height 8
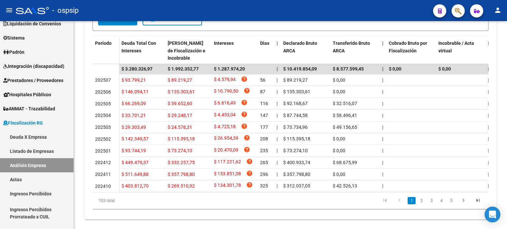
scroll to position [206, 0]
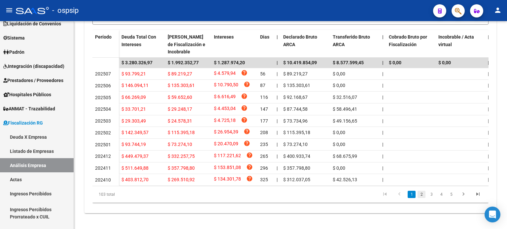
click at [421, 194] on link "2" at bounding box center [422, 194] width 8 height 7
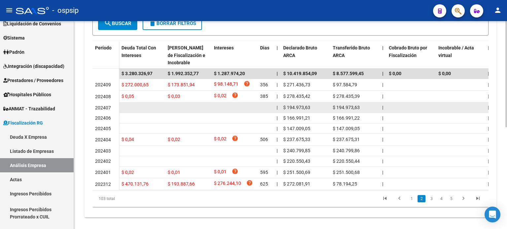
scroll to position [192, 0]
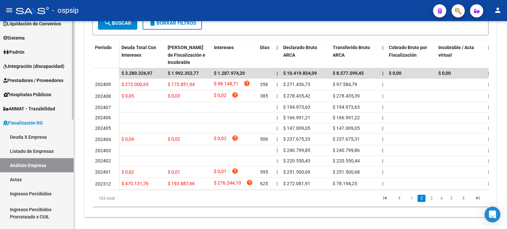
click at [13, 166] on link "Análisis Empresa" at bounding box center [37, 165] width 74 height 14
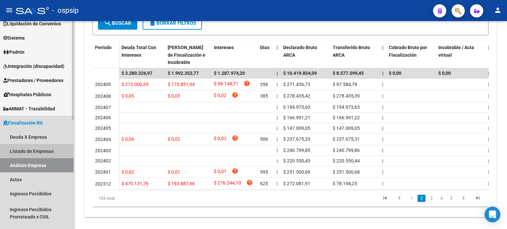
click at [25, 153] on link "Listado de Empresas" at bounding box center [37, 151] width 74 height 14
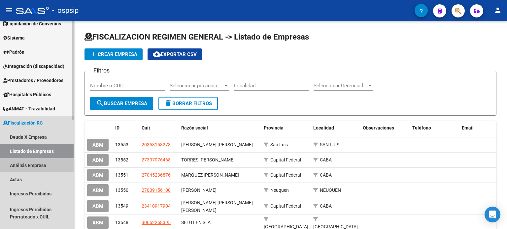
click at [28, 167] on link "Análisis Empresa" at bounding box center [37, 165] width 74 height 14
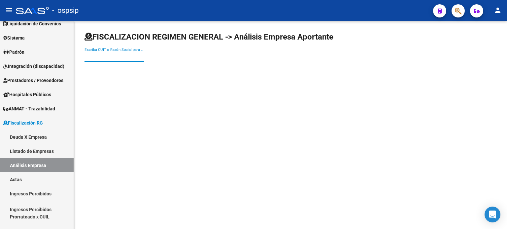
click at [99, 58] on input "Escriba CUIT o Razón Social para buscar" at bounding box center [113, 57] width 59 height 6
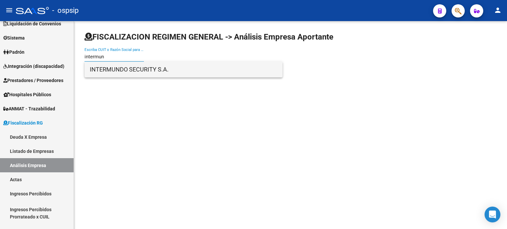
type input "intermun"
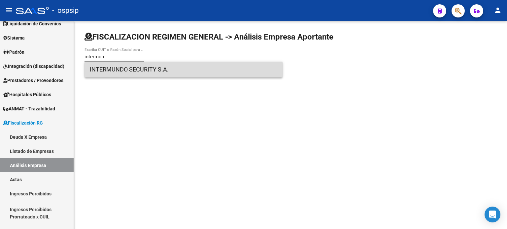
click at [114, 71] on span "INTERMUNDO SECURITY S.A." at bounding box center [183, 70] width 187 height 16
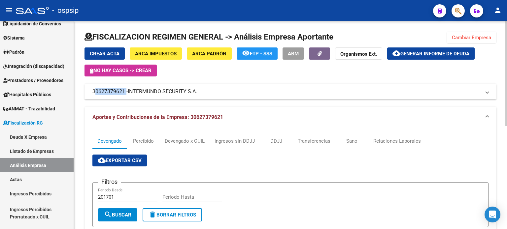
drag, startPoint x: 125, startPoint y: 91, endPoint x: 92, endPoint y: 93, distance: 32.7
click at [92, 93] on mat-panel-title "30627379621 - INTERMUNDO SECURITY S.A." at bounding box center [286, 91] width 388 height 7
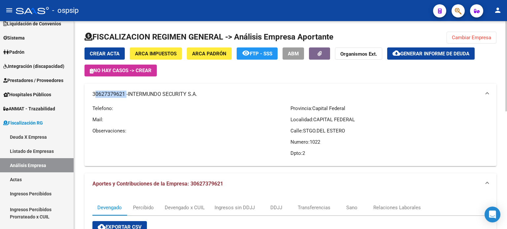
copy mat-panel-title "30627379621"
click at [33, 146] on link "Listado de Empresas" at bounding box center [37, 151] width 74 height 14
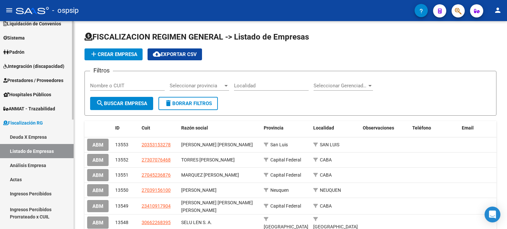
click at [39, 166] on link "Análisis Empresa" at bounding box center [37, 165] width 74 height 14
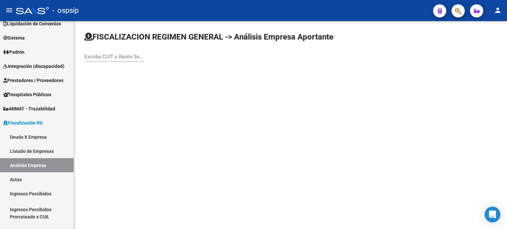
click at [102, 56] on input "Escriba CUIT o Razón Social para buscar" at bounding box center [113, 57] width 59 height 6
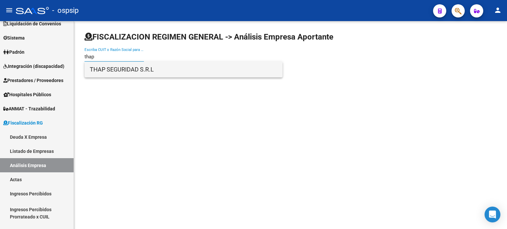
type input "thap"
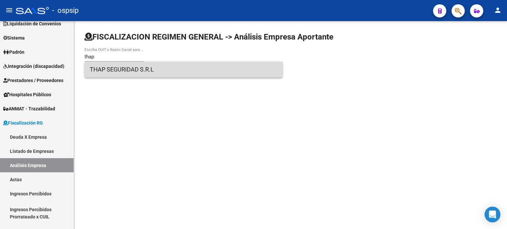
click at [110, 66] on span "THAP SEGURIDAD S.R.L" at bounding box center [183, 70] width 187 height 16
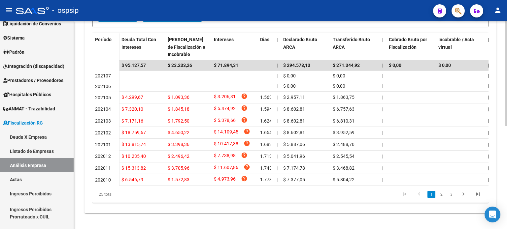
scroll to position [200, 0]
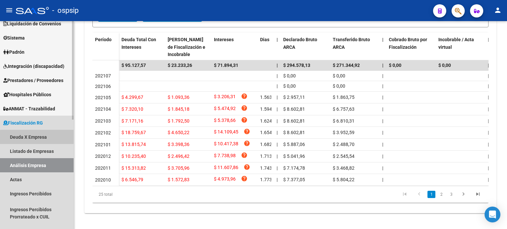
click at [40, 138] on link "Deuda X Empresa" at bounding box center [37, 137] width 74 height 14
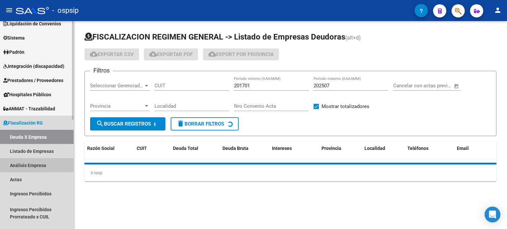
click at [33, 163] on link "Análisis Empresa" at bounding box center [37, 165] width 74 height 14
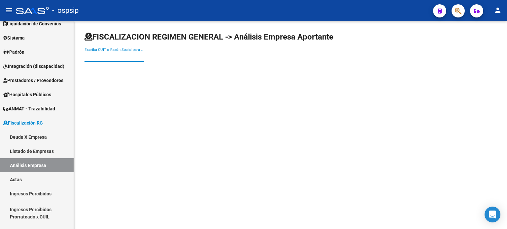
click at [112, 55] on input "Escriba CUIT o Razón Social para buscar" at bounding box center [113, 57] width 59 height 6
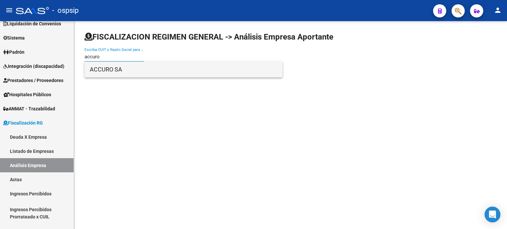
type input "accuro"
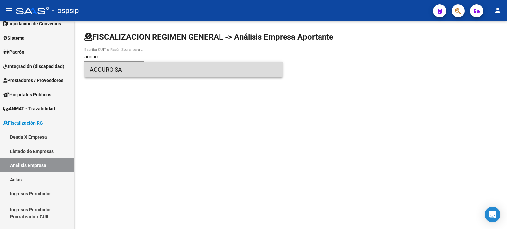
click at [116, 68] on span "ACCURO SA" at bounding box center [183, 70] width 187 height 16
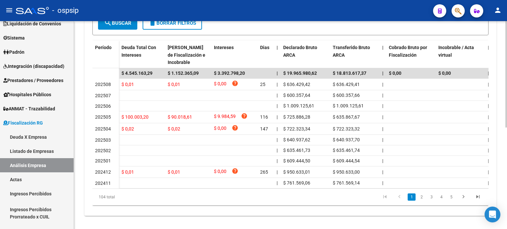
scroll to position [192, 0]
click at [421, 201] on link "2" at bounding box center [422, 196] width 8 height 7
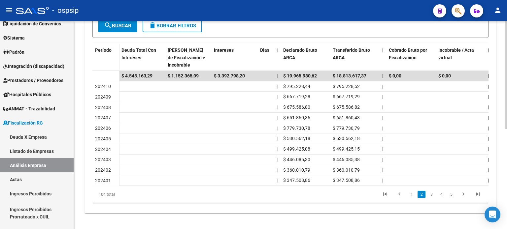
scroll to position [193, 0]
click at [430, 195] on link "3" at bounding box center [431, 194] width 8 height 7
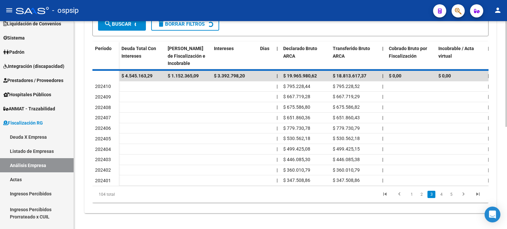
scroll to position [193, 0]
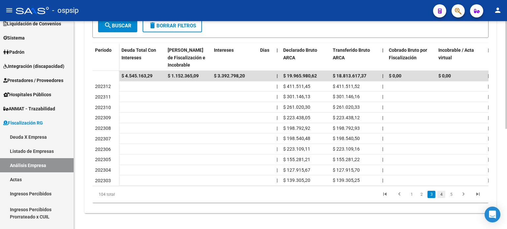
click at [439, 194] on link "4" at bounding box center [441, 194] width 8 height 7
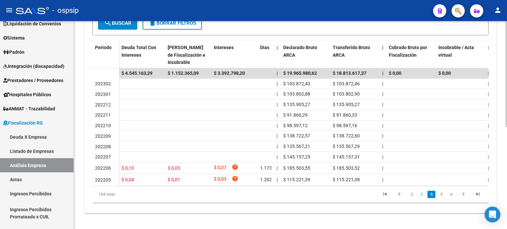
scroll to position [194, 0]
click at [442, 197] on link "5" at bounding box center [441, 194] width 8 height 7
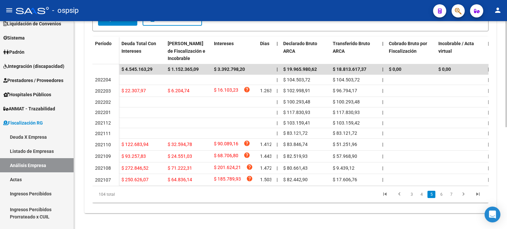
scroll to position [194, 0]
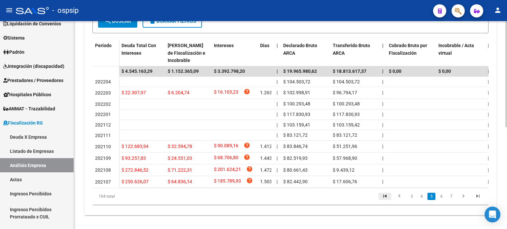
click at [388, 201] on icon "go to first page" at bounding box center [385, 197] width 9 height 8
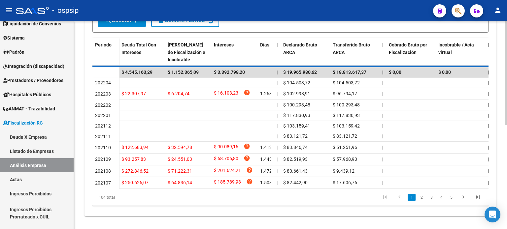
scroll to position [195, 0]
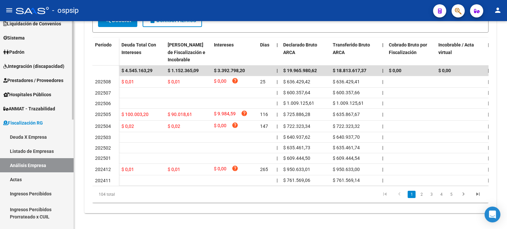
click at [40, 153] on link "Listado de Empresas" at bounding box center [37, 151] width 74 height 14
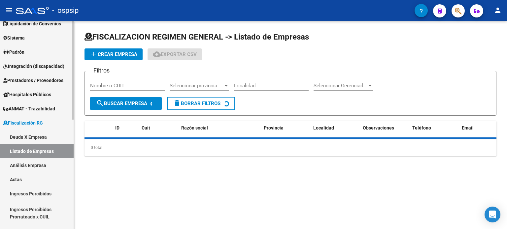
click at [44, 165] on link "Análisis Empresa" at bounding box center [37, 165] width 74 height 14
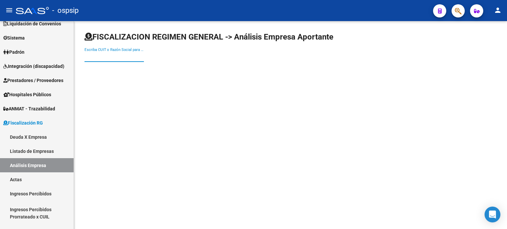
click at [103, 54] on input "Escriba CUIT o Razón Social para buscar" at bounding box center [113, 57] width 59 height 6
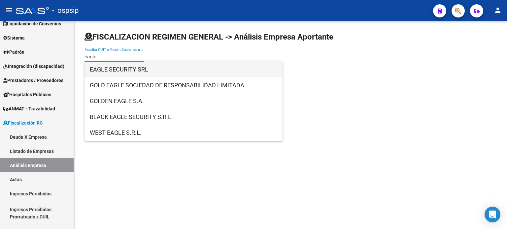
type input "eagle"
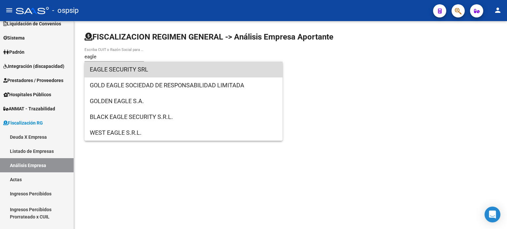
click at [119, 70] on span "EAGLE SECURITY SRL" at bounding box center [183, 70] width 187 height 16
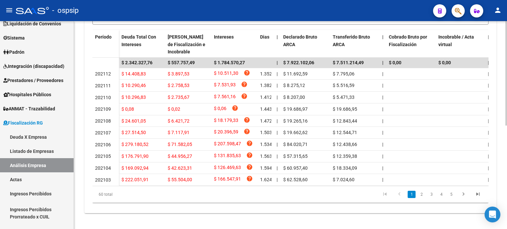
scroll to position [206, 0]
click at [425, 196] on link "2" at bounding box center [422, 194] width 8 height 7
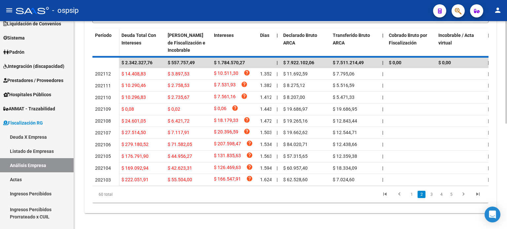
scroll to position [204, 0]
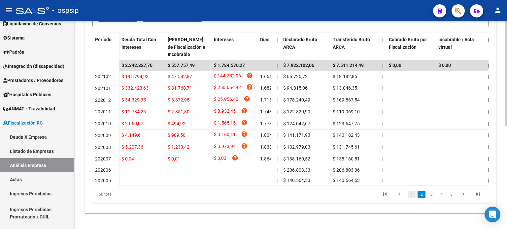
click at [408, 198] on link "1" at bounding box center [412, 194] width 8 height 7
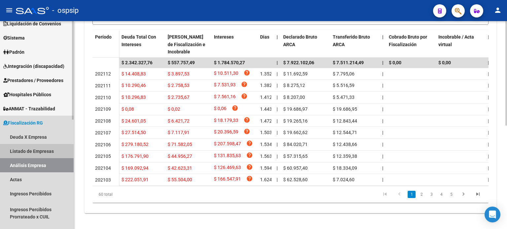
click at [45, 153] on link "Listado de Empresas" at bounding box center [37, 151] width 74 height 14
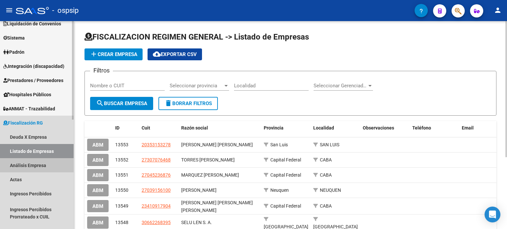
click at [45, 165] on link "Análisis Empresa" at bounding box center [37, 165] width 74 height 14
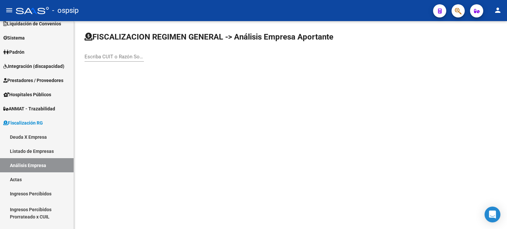
click at [106, 59] on input "Escriba CUIT o Razón Social para buscar" at bounding box center [113, 57] width 59 height 6
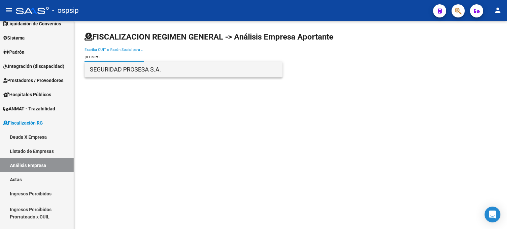
type input "proses"
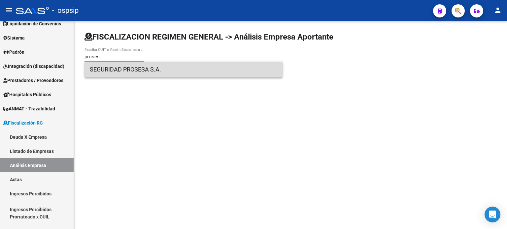
click at [131, 68] on span "SEGURIDAD PROSESA S.A." at bounding box center [183, 70] width 187 height 16
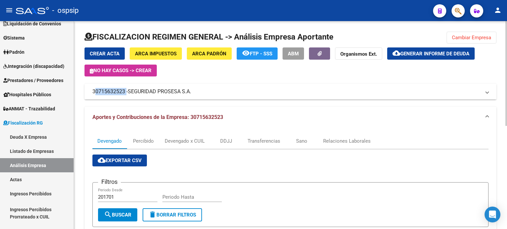
drag, startPoint x: 124, startPoint y: 93, endPoint x: 89, endPoint y: 94, distance: 35.3
click at [89, 94] on mat-expansion-panel-header "30715632523 - SEGURIDAD PROSESA S.A." at bounding box center [290, 92] width 412 height 16
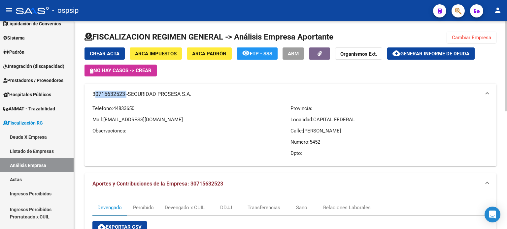
copy mat-panel-title "30715632523"
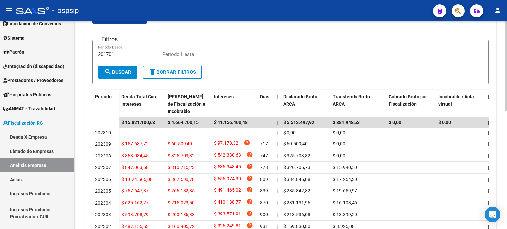
scroll to position [211, 0]
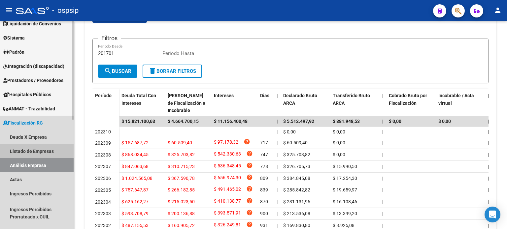
click at [38, 149] on link "Listado de Empresas" at bounding box center [37, 151] width 74 height 14
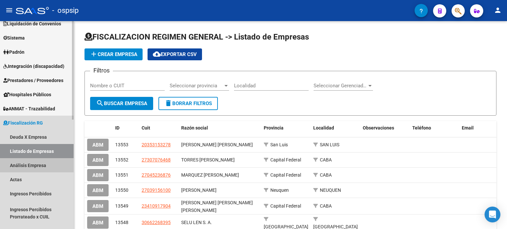
click at [41, 162] on link "Análisis Empresa" at bounding box center [37, 165] width 74 height 14
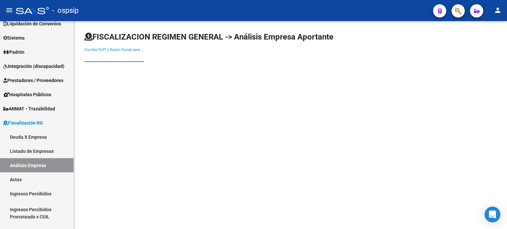
click at [97, 57] on input "Escriba CUIT o Razón Social para buscar" at bounding box center [113, 57] width 59 height 6
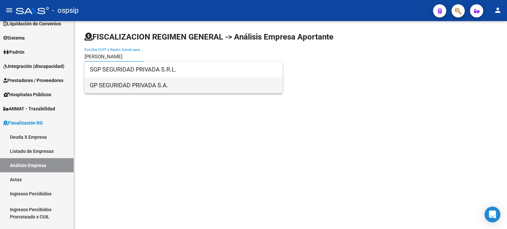
type input "[PERSON_NAME]"
click at [122, 85] on span "GP SEGURIDAD PRIVADA S.A." at bounding box center [183, 86] width 187 height 16
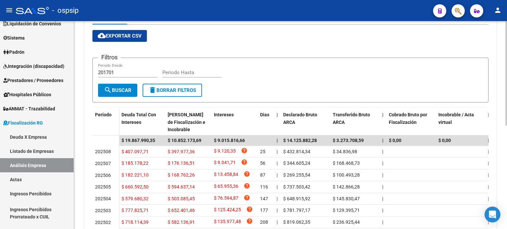
scroll to position [124, 0]
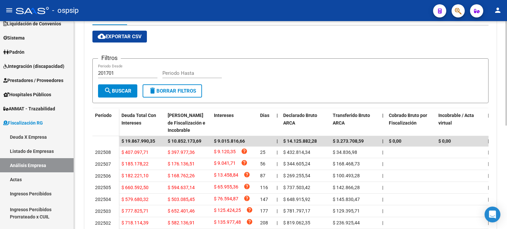
click at [272, 53] on app-list-header "Filtros 201701 Periodo Desde Periodo Hasta search Buscar delete Borrar Filtros" at bounding box center [290, 75] width 396 height 55
